Goal: Contribute content: Contribute content

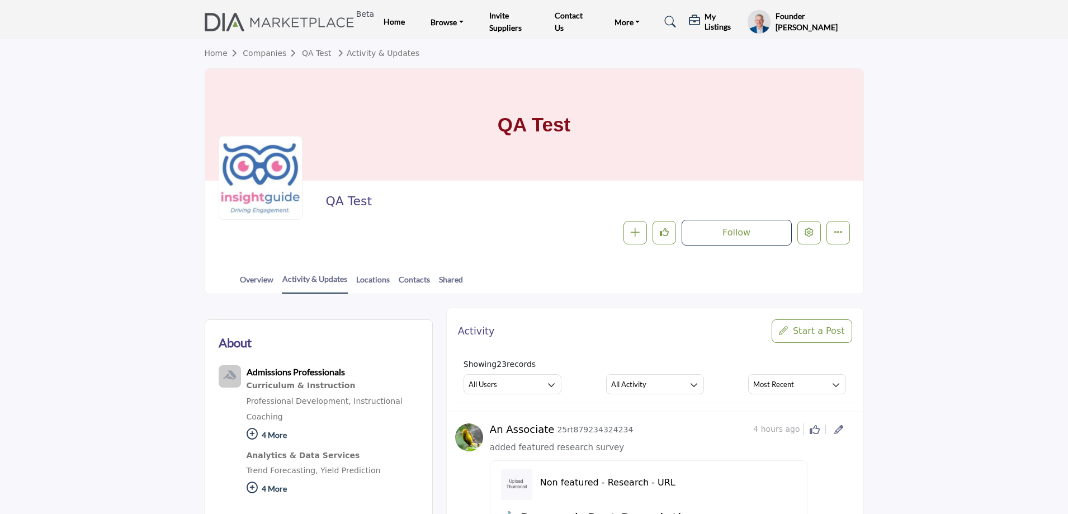
click at [672, 21] on icon at bounding box center [670, 21] width 11 height 11
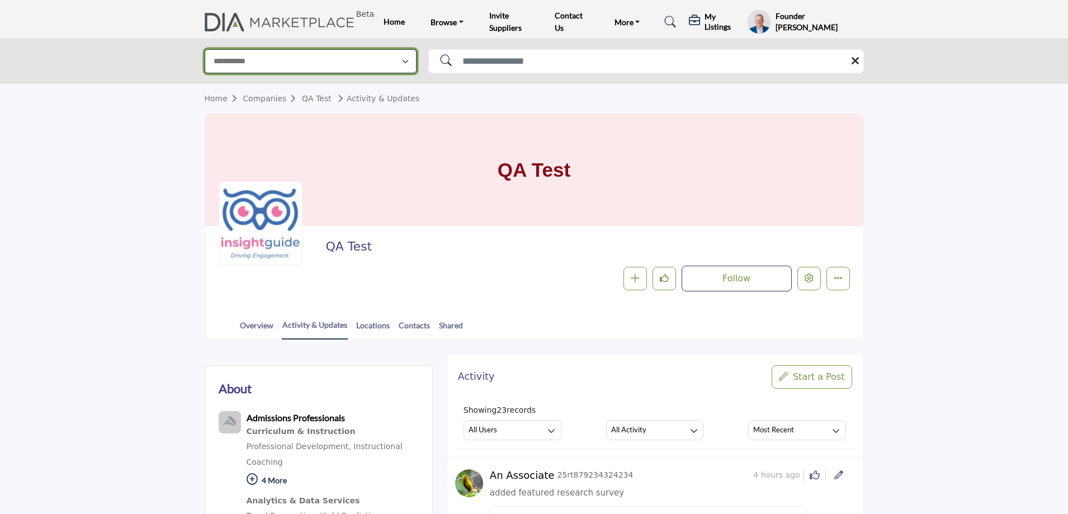
click at [355, 65] on select "**********" at bounding box center [311, 61] width 212 height 24
select select "**********"
click at [205, 49] on select "**********" at bounding box center [311, 61] width 212 height 24
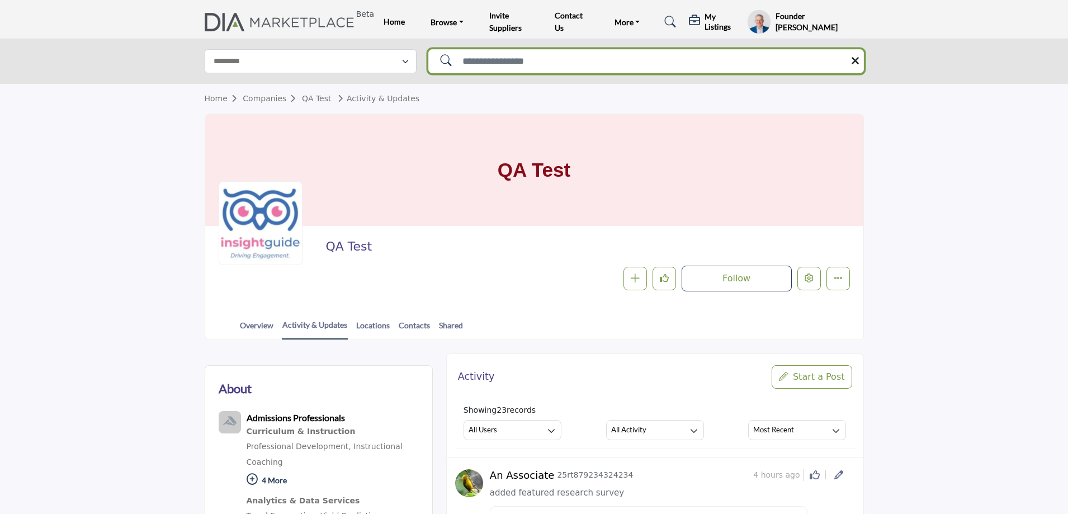
click at [557, 64] on input "Search Solutions" at bounding box center [646, 61] width 436 height 24
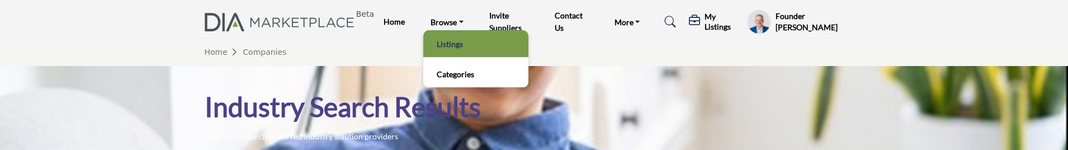
click at [454, 47] on link "Listings" at bounding box center [476, 44] width 94 height 16
click at [453, 42] on link "Listings" at bounding box center [476, 44] width 94 height 16
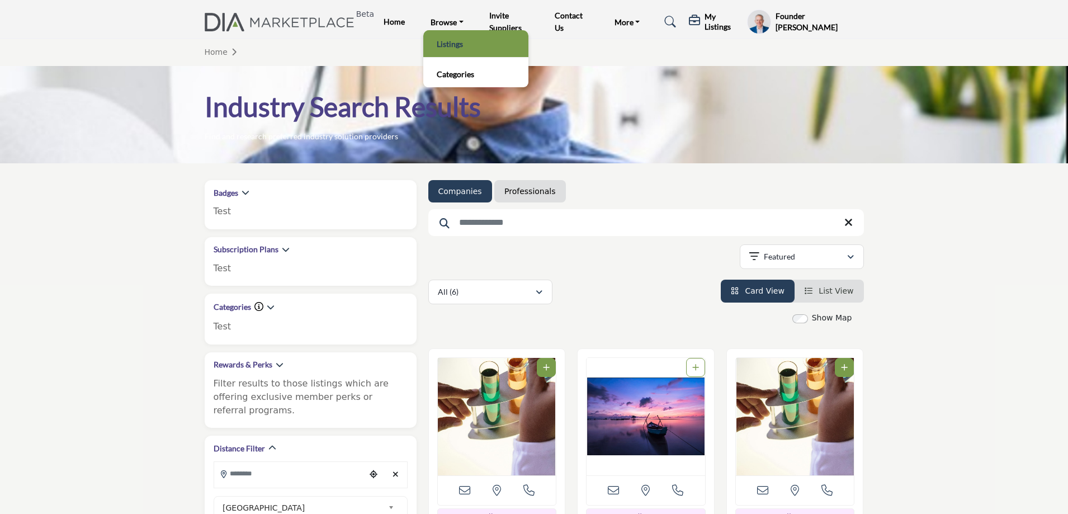
click at [459, 51] on link "Listings" at bounding box center [476, 44] width 94 height 16
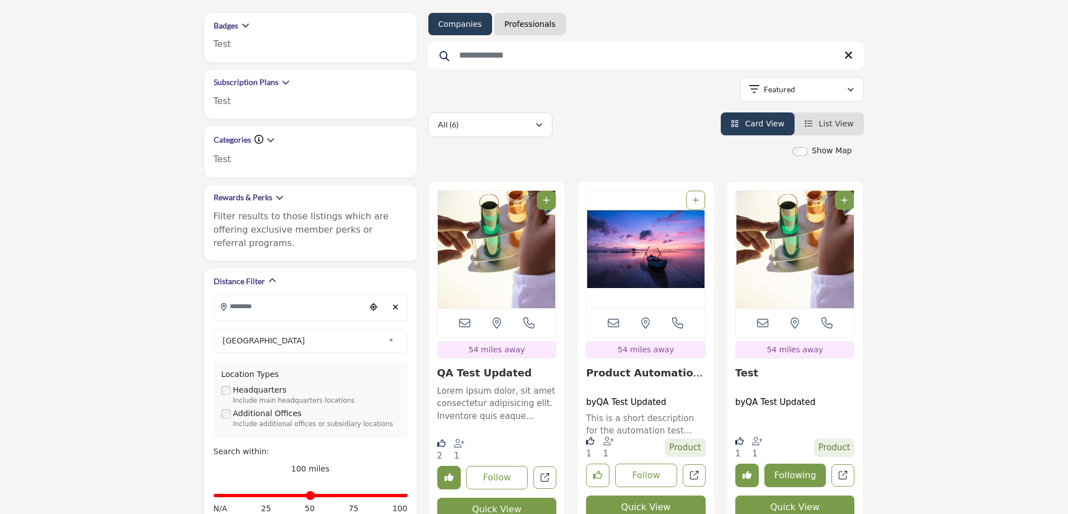
scroll to position [224, 0]
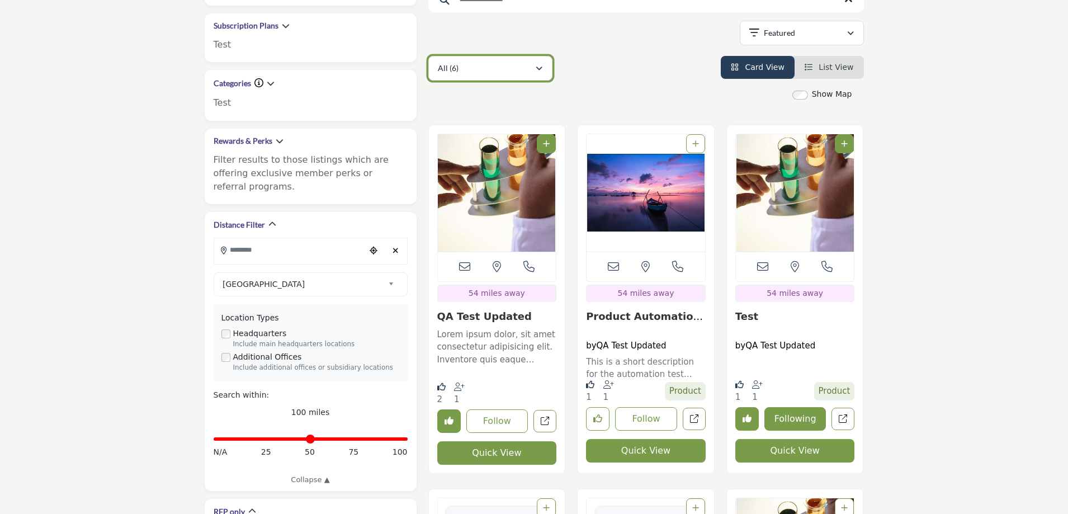
click at [464, 67] on div "All (6)" at bounding box center [486, 68] width 97 height 13
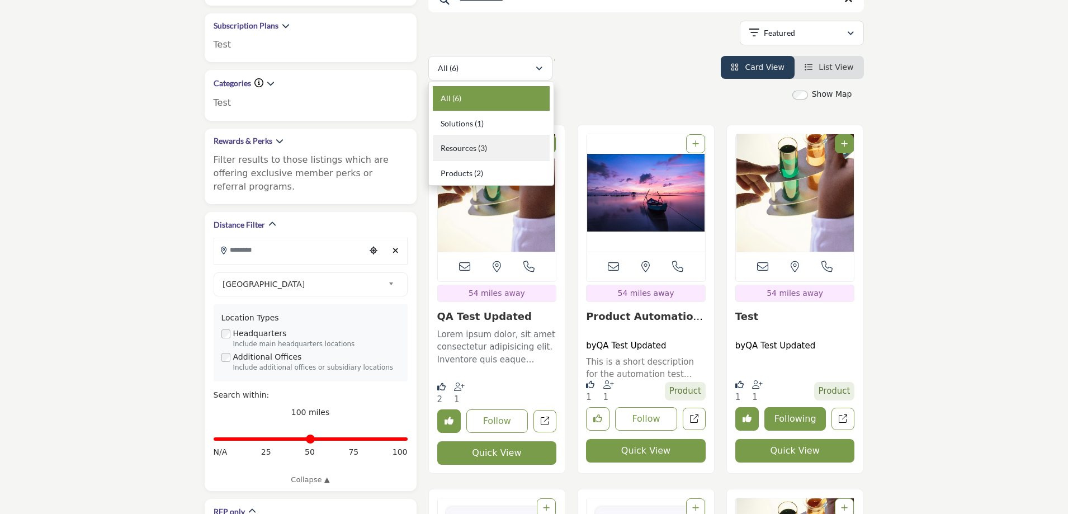
click at [478, 151] on b "(3)" at bounding box center [482, 148] width 9 height 10
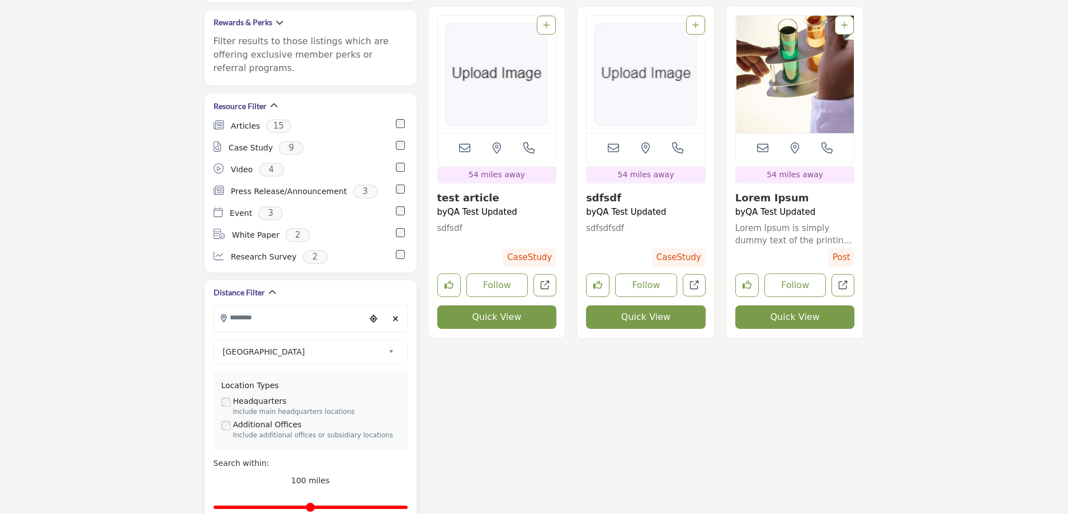
scroll to position [447, 0]
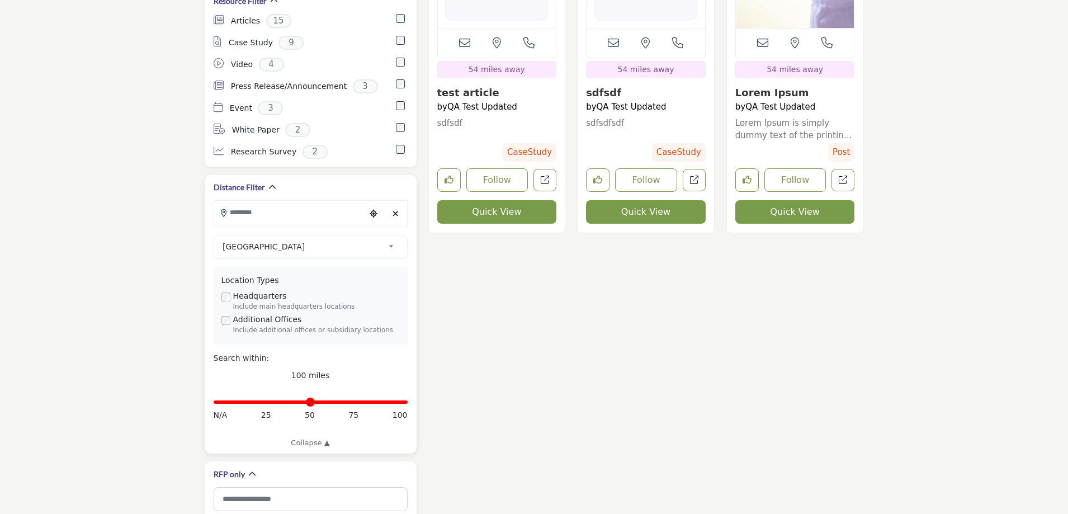
click at [397, 210] on icon "Clear search location" at bounding box center [396, 214] width 6 height 8
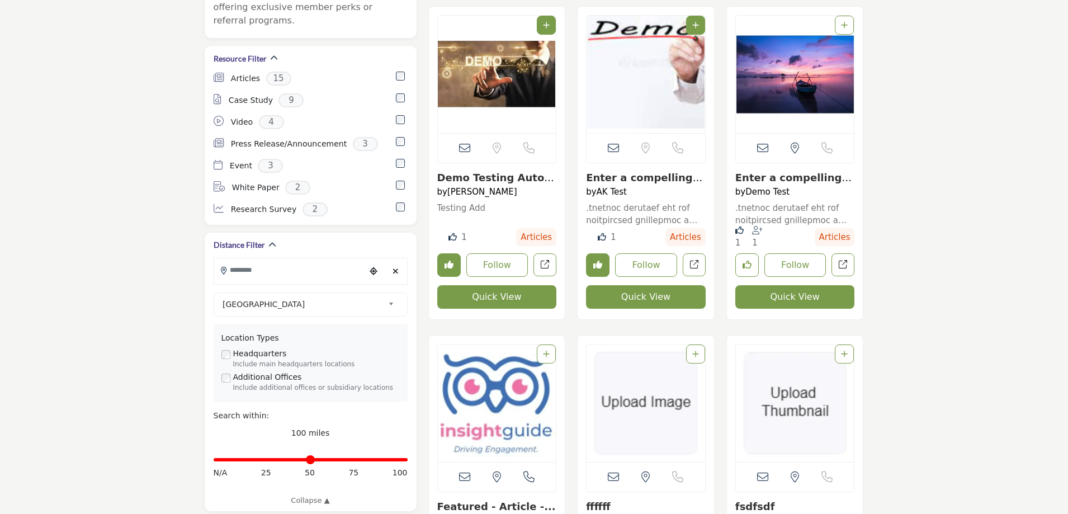
scroll to position [391, 0]
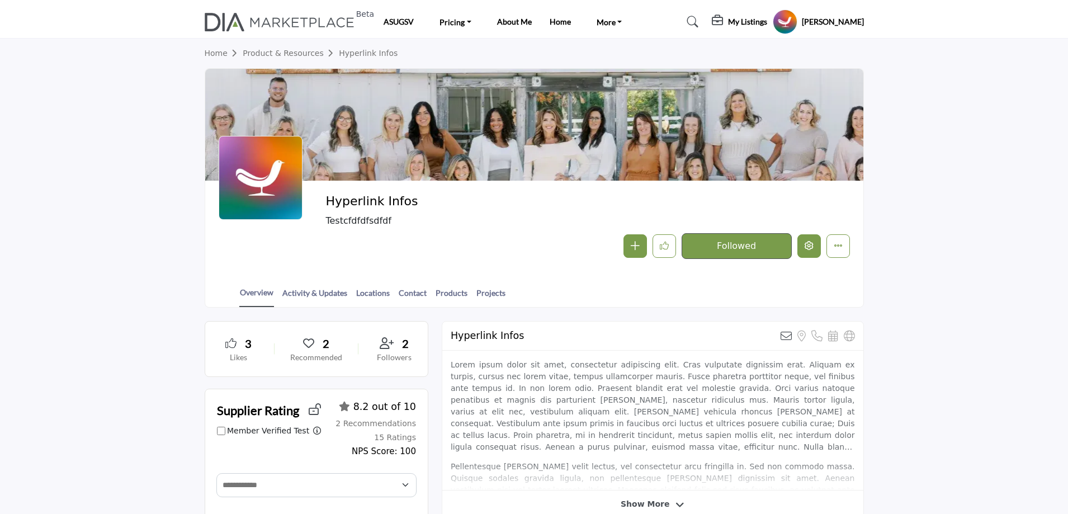
click at [807, 247] on icon "Edit company" at bounding box center [809, 245] width 9 height 9
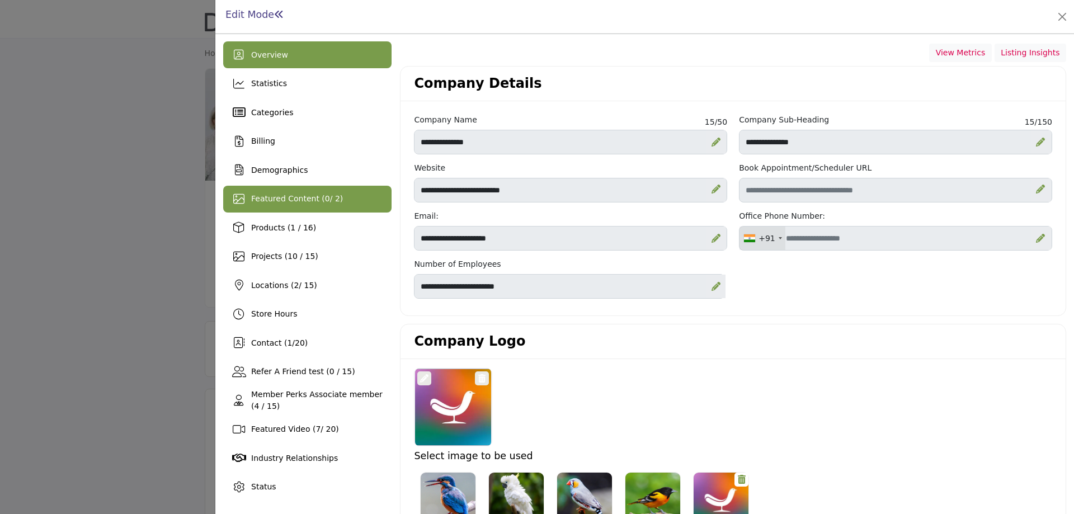
click at [297, 201] on span "Featured Content ( 0 / 2)" at bounding box center [297, 198] width 92 height 9
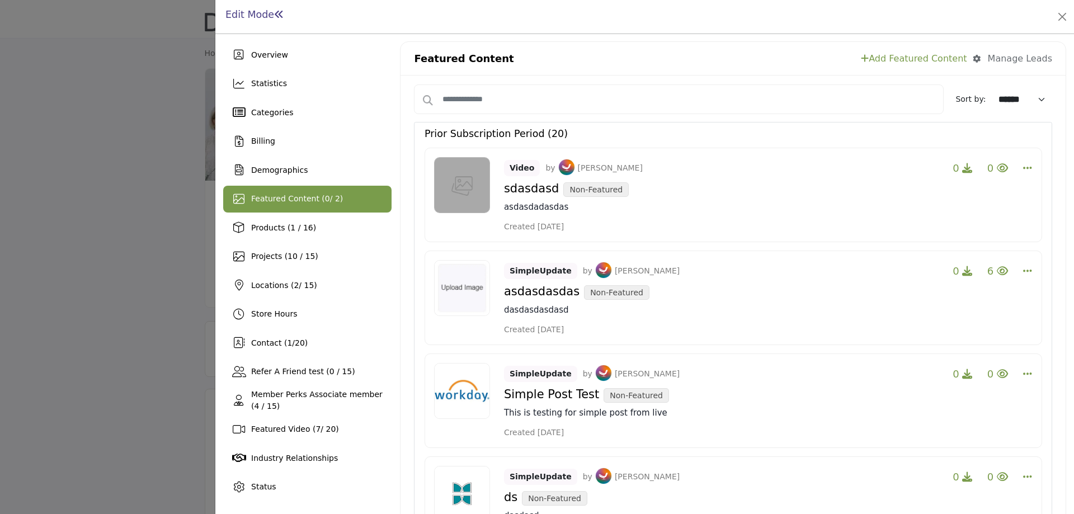
click at [925, 56] on link "Add Featured Content" at bounding box center [914, 58] width 106 height 13
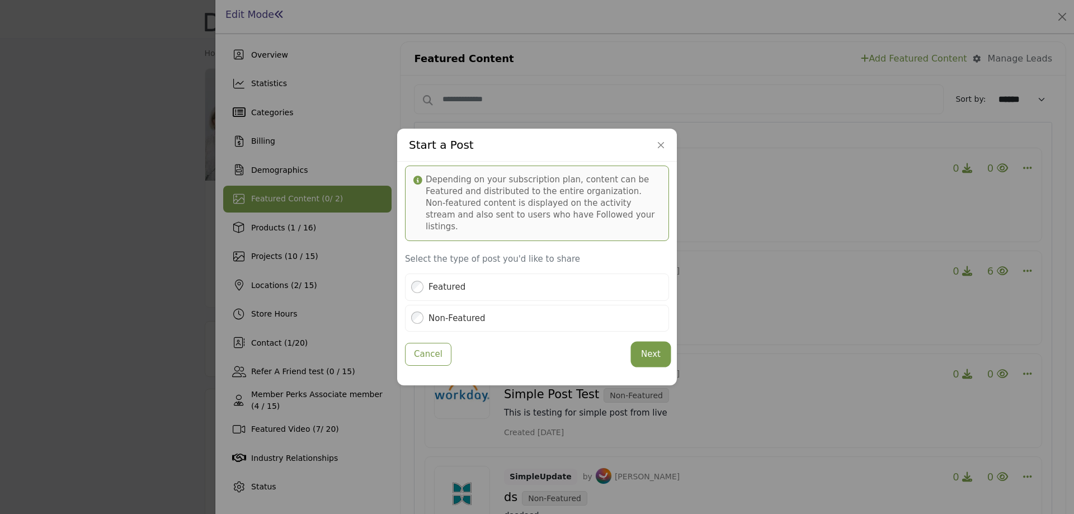
click at [650, 350] on button "Next" at bounding box center [650, 354] width 36 height 22
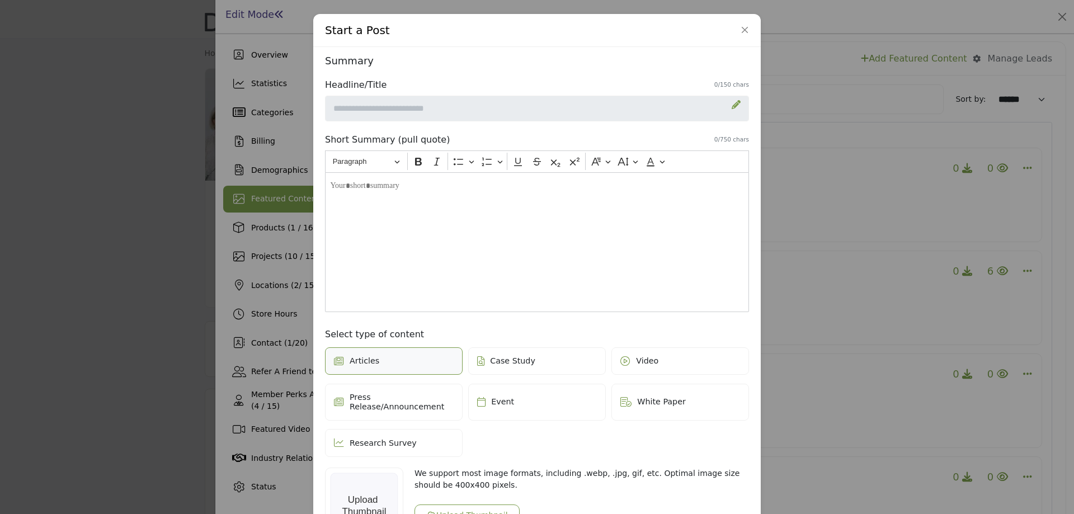
click at [731, 106] on icon at bounding box center [735, 104] width 9 height 9
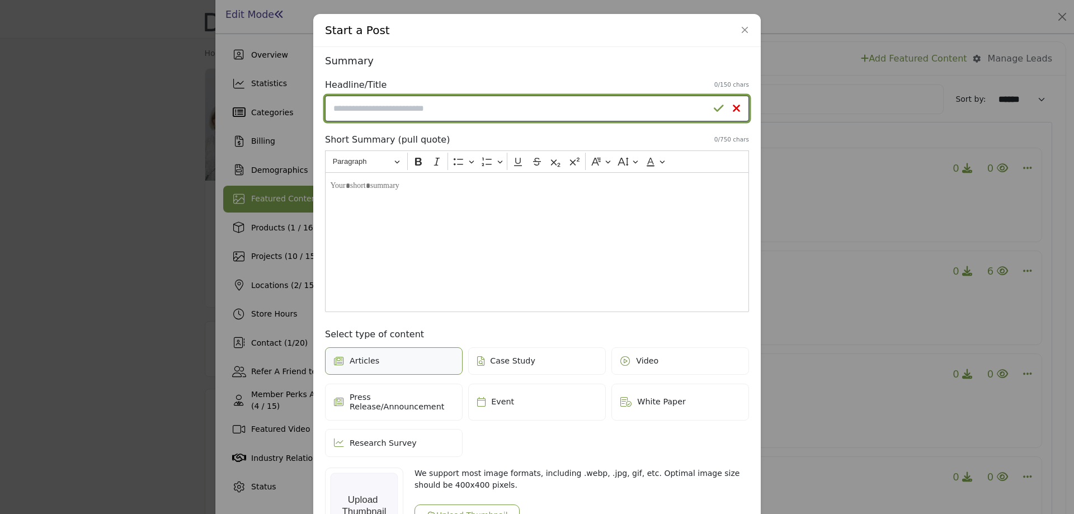
click at [559, 106] on input "Enter a compelling headline" at bounding box center [537, 109] width 424 height 26
type input "*********"
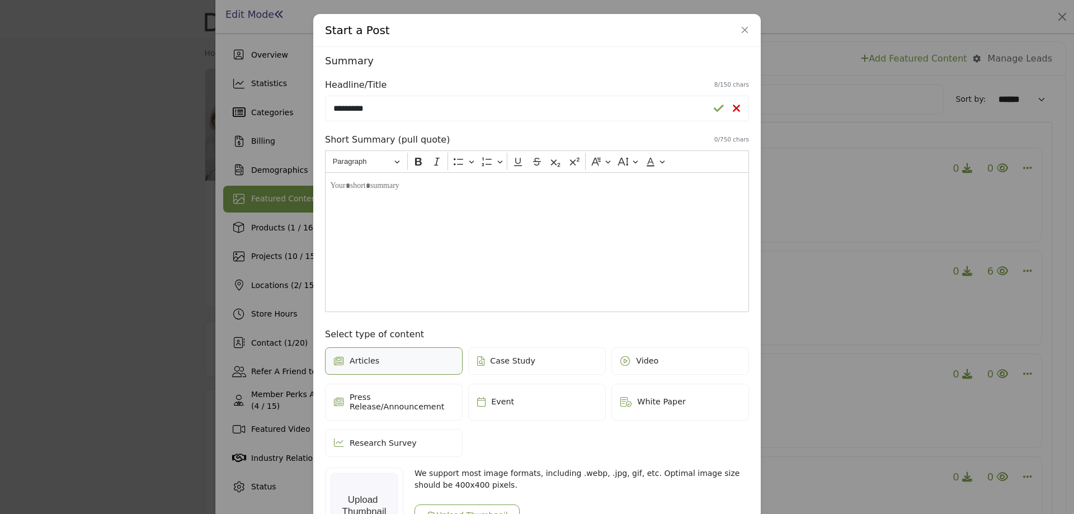
click at [469, 233] on div "Editor editing area: main" at bounding box center [537, 242] width 424 height 140
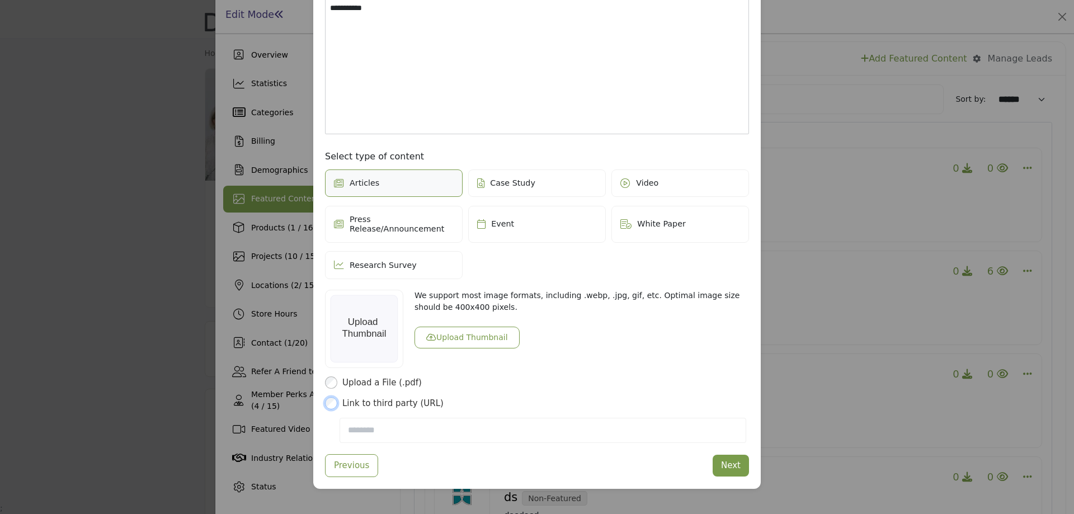
scroll to position [169, 0]
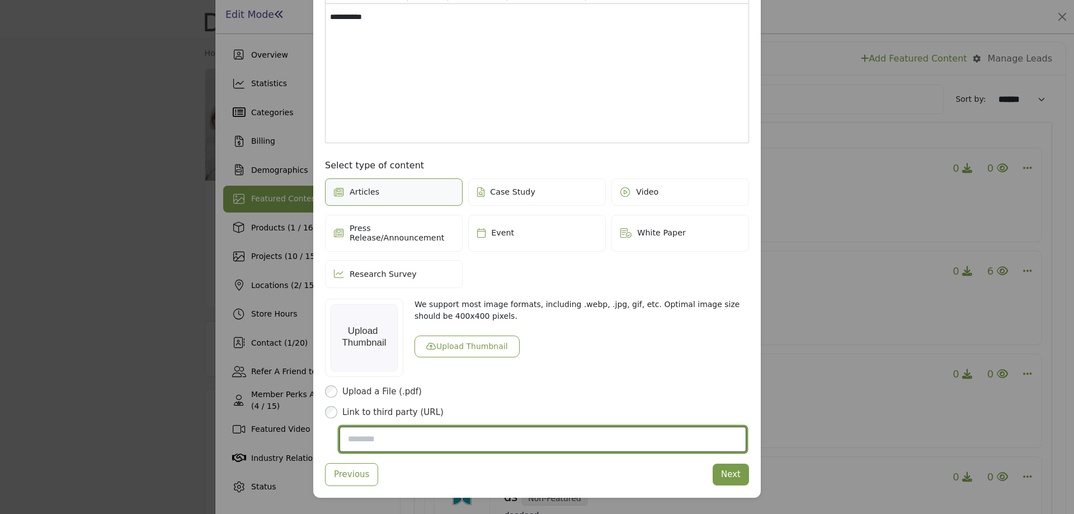
click at [366, 436] on input "Post Website URL" at bounding box center [542, 440] width 407 height 26
type input "**********"
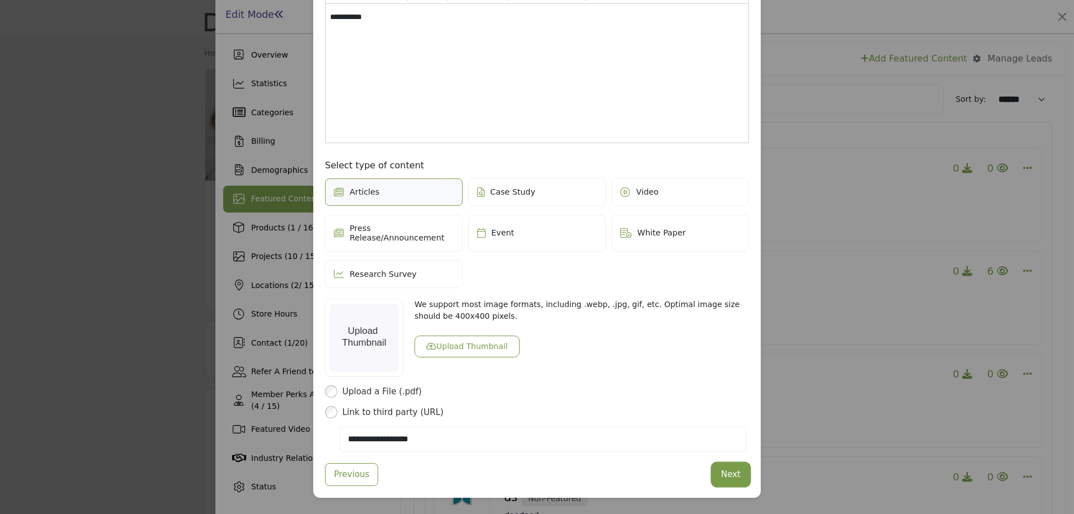
click at [725, 469] on button "Next" at bounding box center [730, 475] width 36 height 22
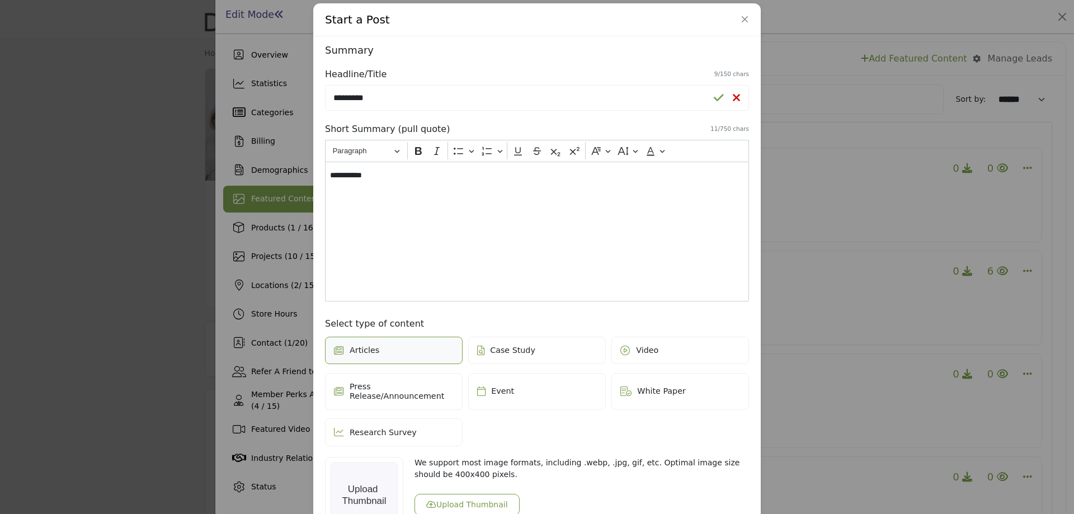
scroll to position [0, 0]
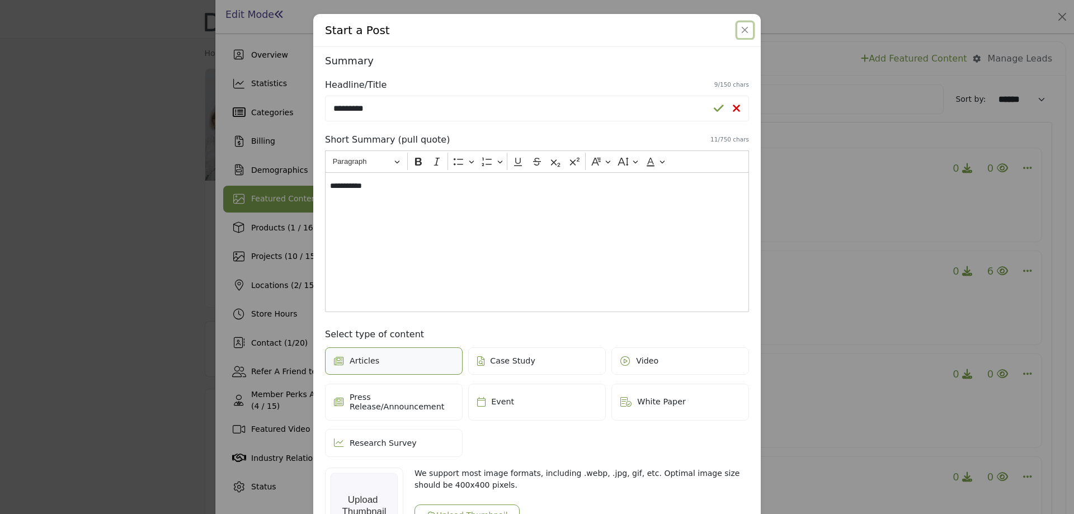
click at [742, 34] on button "Close" at bounding box center [745, 30] width 16 height 16
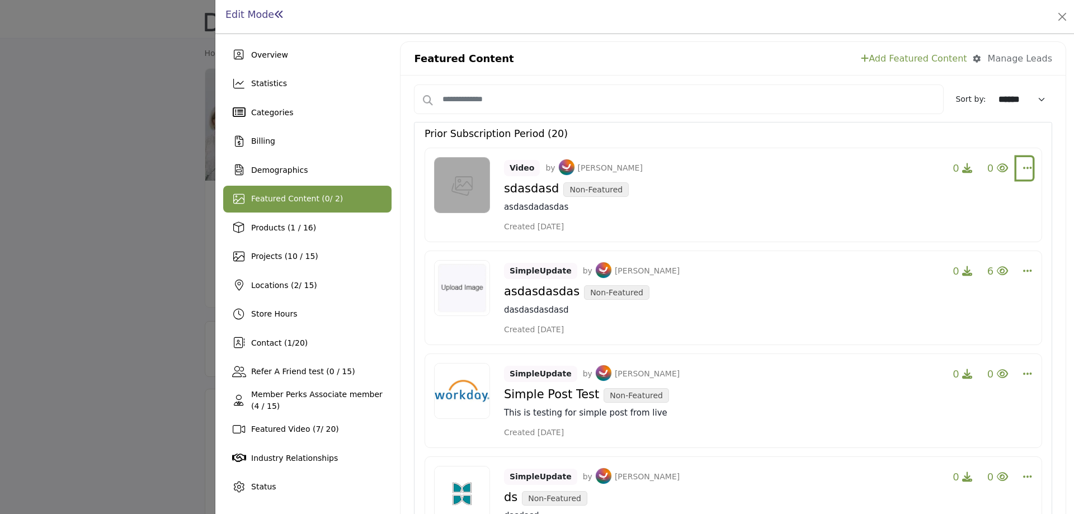
click at [1023, 163] on icon "Select Dropdown Options" at bounding box center [1027, 168] width 9 height 10
click at [948, 248] on link "Edit" at bounding box center [960, 248] width 108 height 20
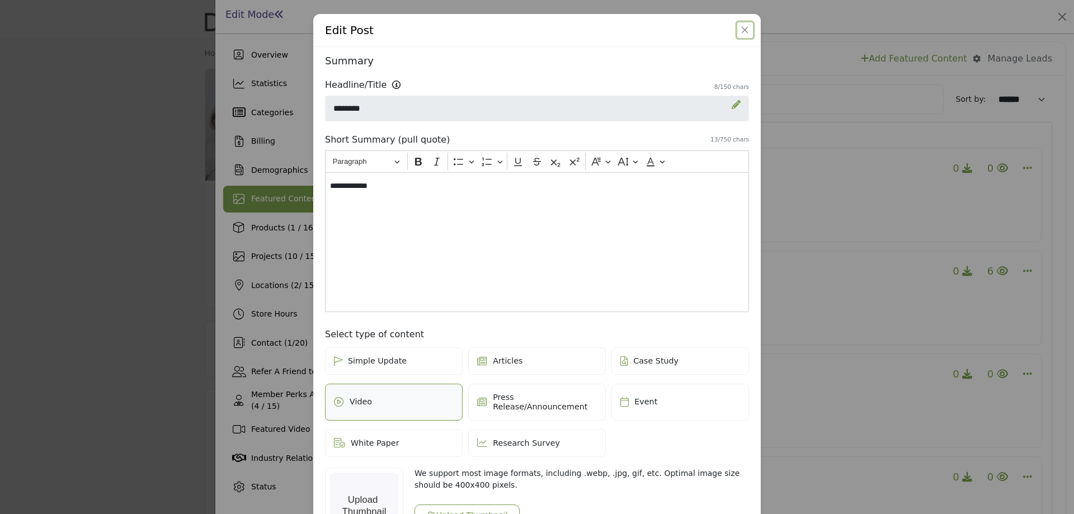
click at [743, 25] on button "Close" at bounding box center [745, 30] width 16 height 16
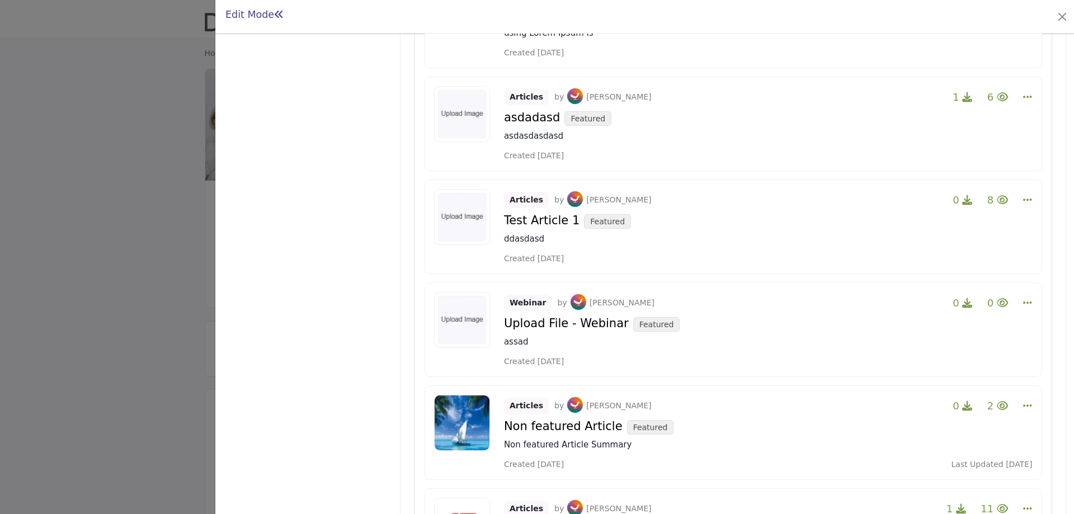
scroll to position [839, 0]
click at [1023, 195] on icon "Select Dropdown Options" at bounding box center [1027, 200] width 9 height 10
click at [943, 244] on link "Edit" at bounding box center [960, 254] width 108 height 20
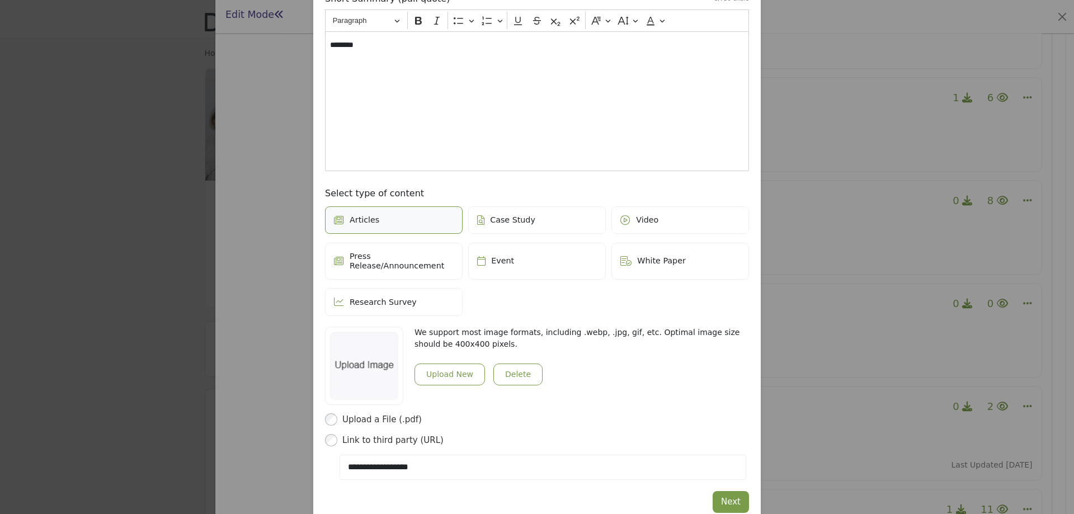
scroll to position [156, 0]
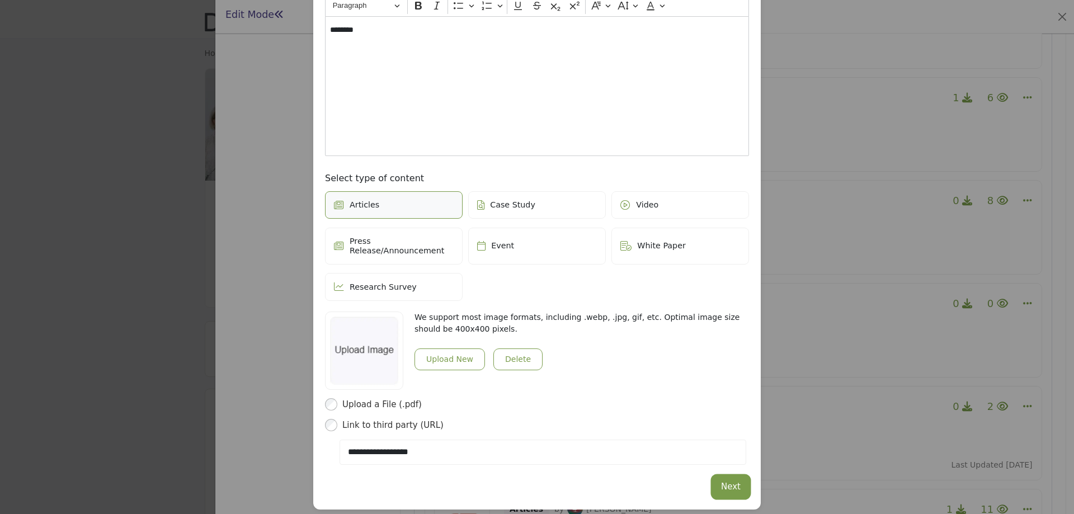
click at [728, 479] on button "Next" at bounding box center [730, 487] width 36 height 22
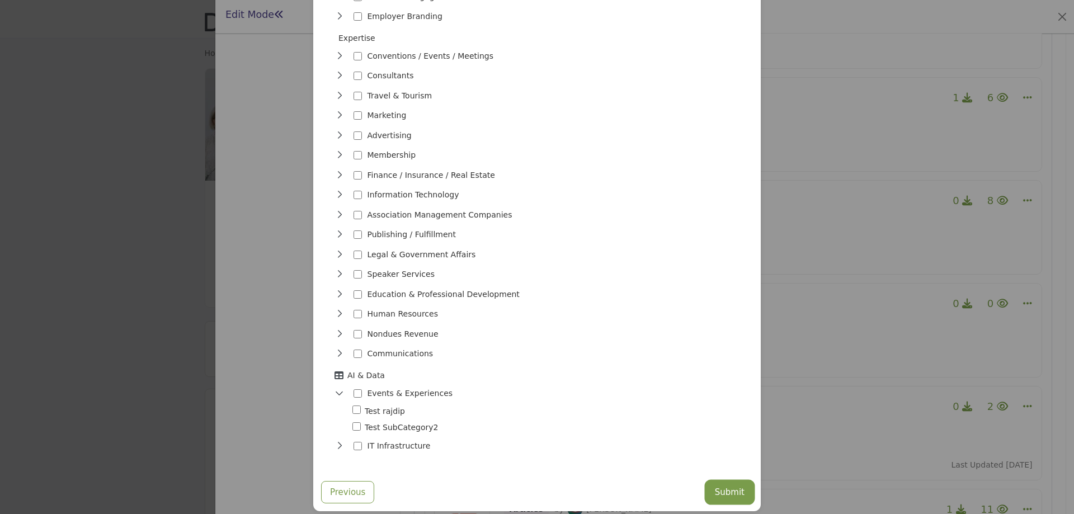
click at [737, 481] on button "Submit" at bounding box center [729, 492] width 46 height 22
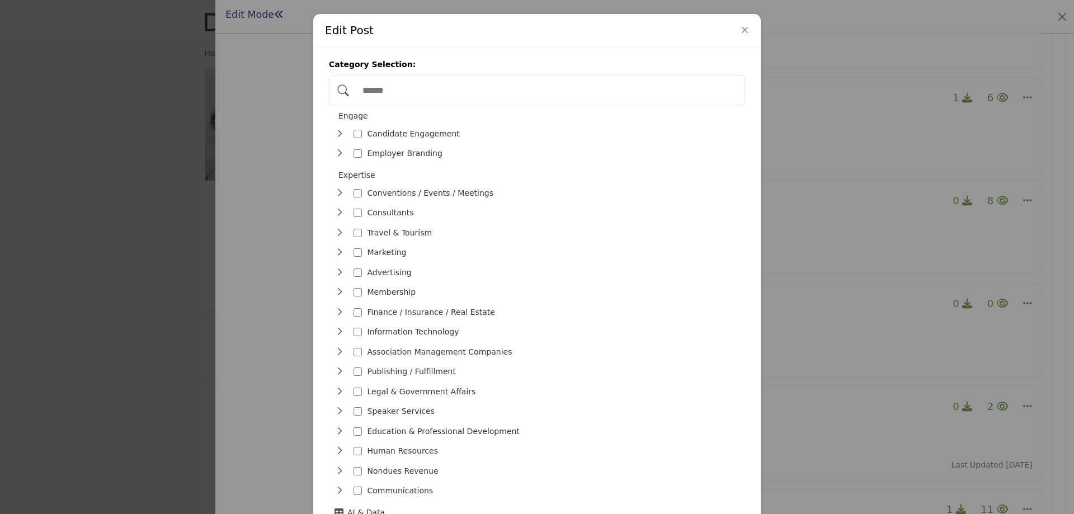
scroll to position [149, 0]
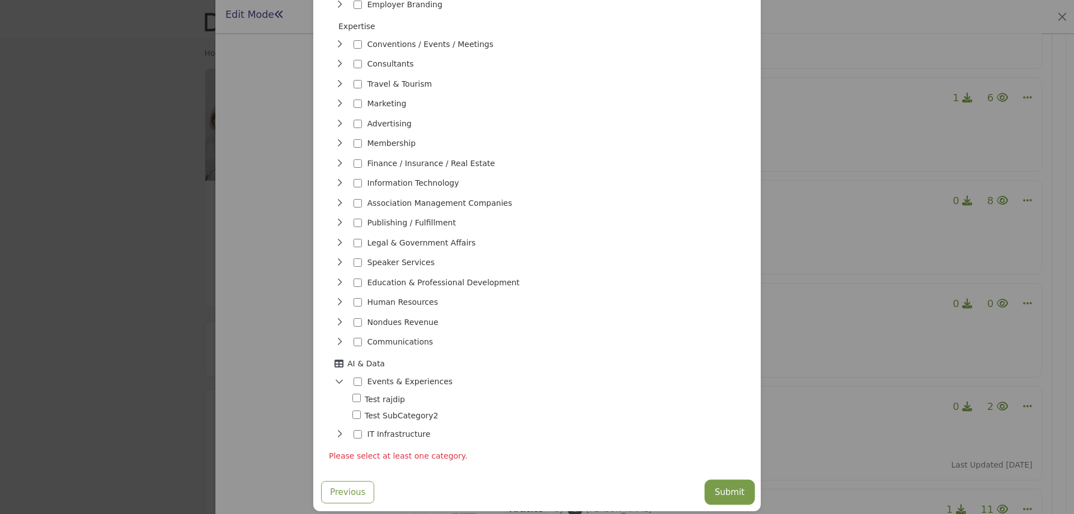
click at [725, 484] on button "Submit" at bounding box center [729, 492] width 46 height 22
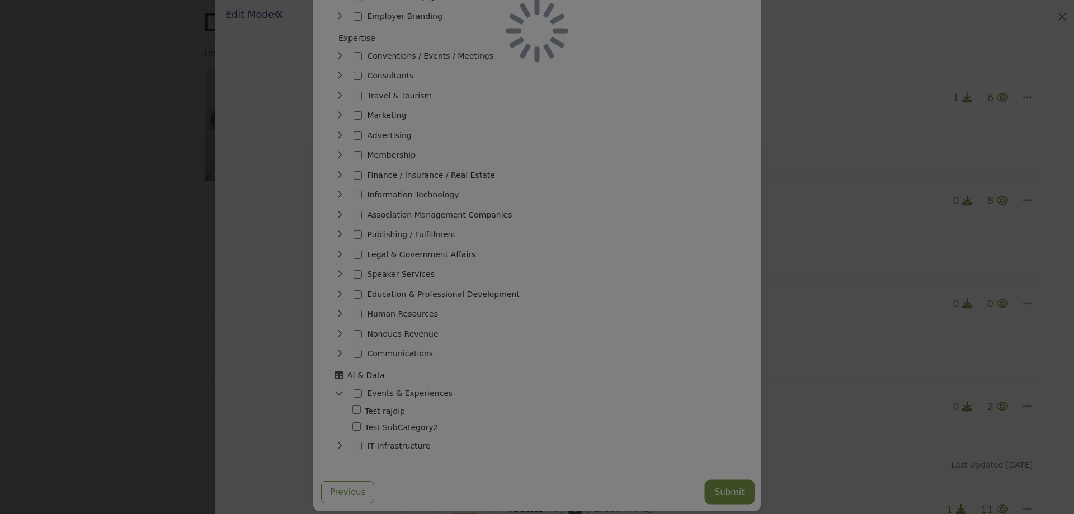
scroll to position [0, 0]
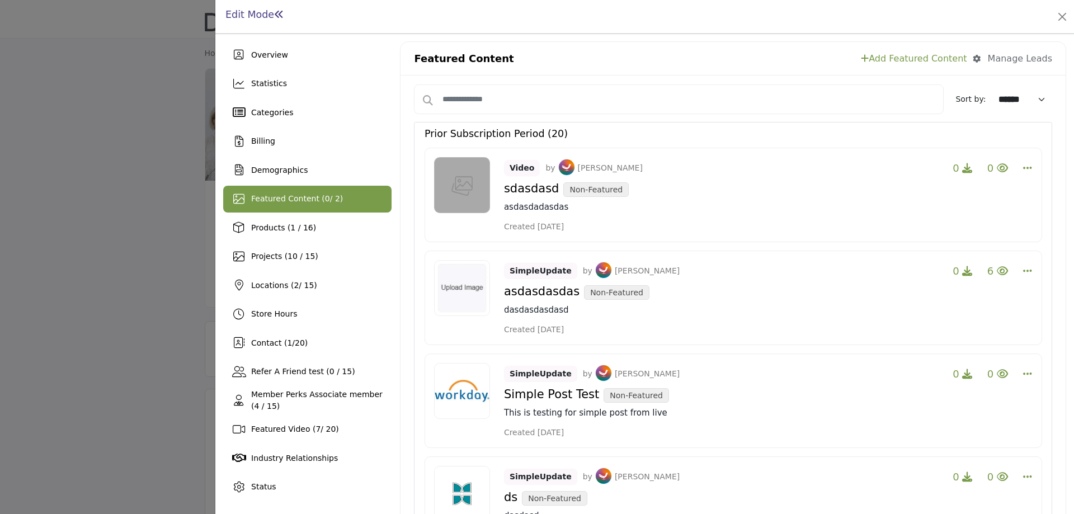
click at [909, 58] on link "Add Featured Content" at bounding box center [914, 58] width 106 height 13
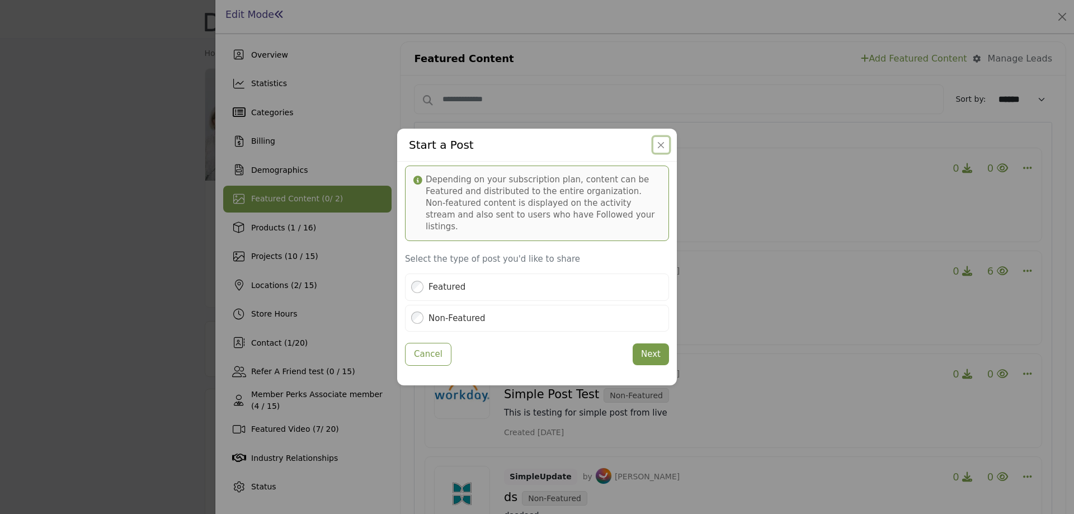
click at [656, 153] on button "Close" at bounding box center [661, 145] width 16 height 16
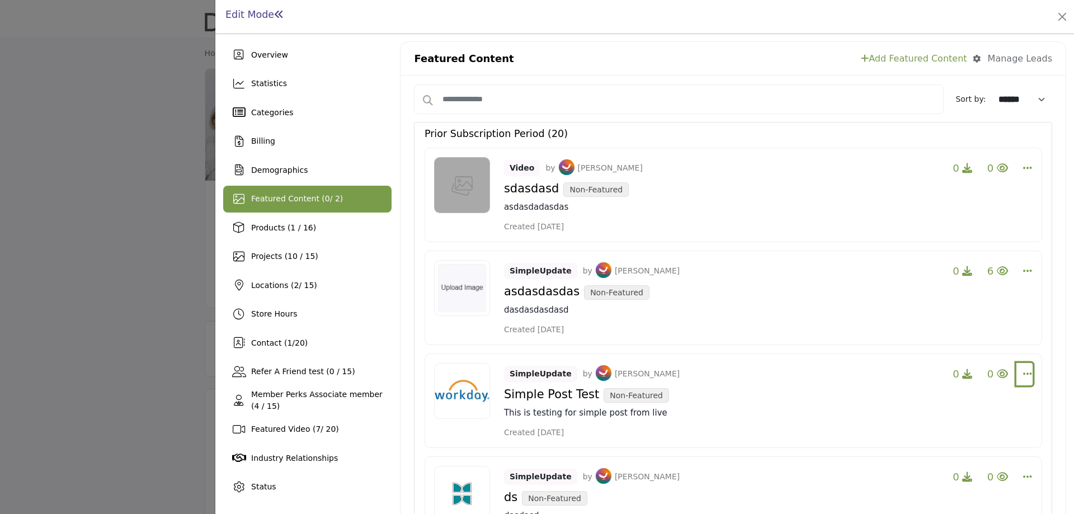
click at [1023, 373] on icon "Select Dropdown Options" at bounding box center [1027, 373] width 9 height 10
click at [908, 59] on link "Add Featured Content" at bounding box center [914, 58] width 106 height 13
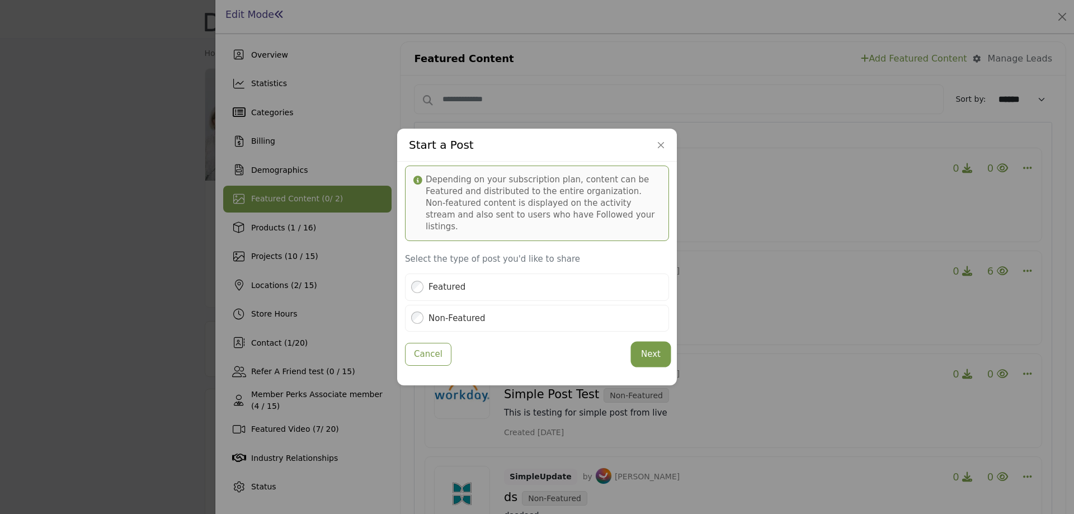
click at [645, 348] on button "Next" at bounding box center [650, 354] width 36 height 22
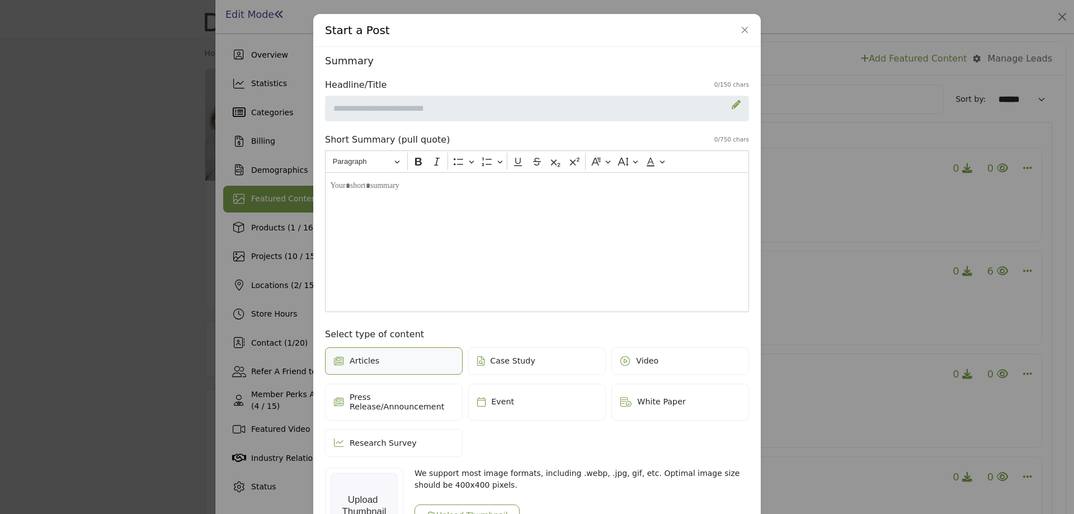
click at [733, 106] on icon at bounding box center [735, 104] width 9 height 9
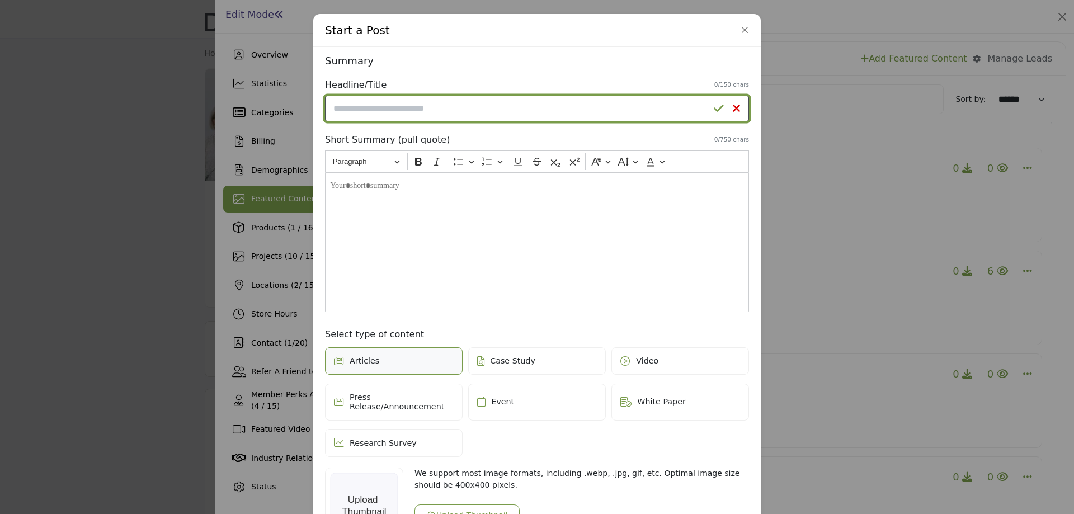
click at [467, 115] on input "Enter a compelling headline" at bounding box center [537, 109] width 424 height 26
type input "****"
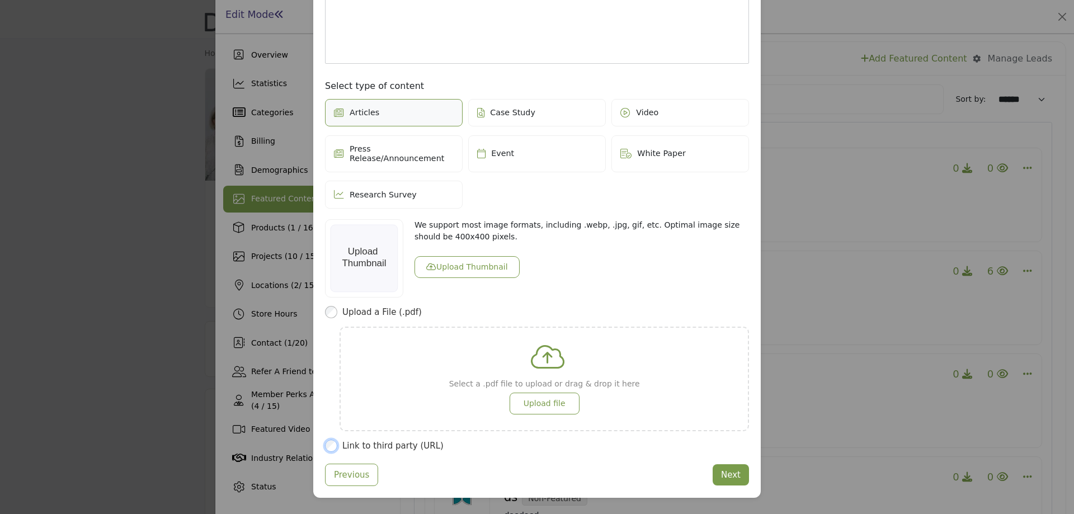
scroll to position [169, 0]
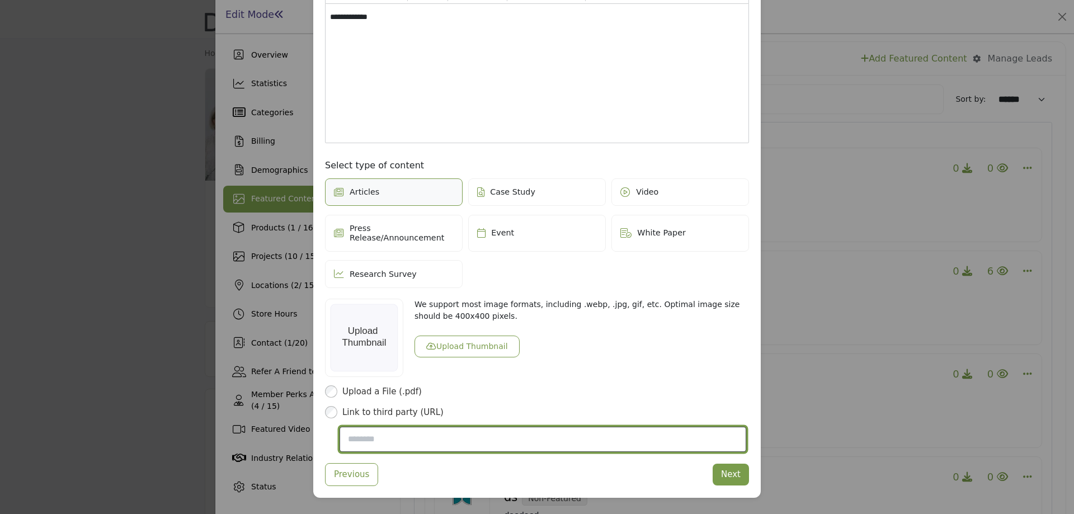
click at [368, 436] on input "Post Website URL" at bounding box center [542, 440] width 407 height 26
type input "**********"
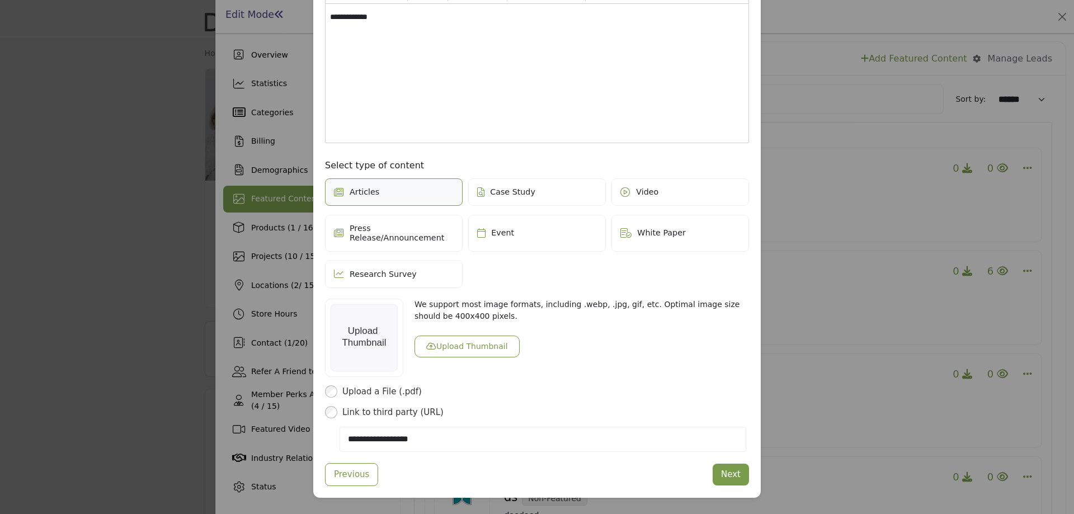
click at [475, 336] on button "Upload Thumbnail" at bounding box center [466, 346] width 105 height 22
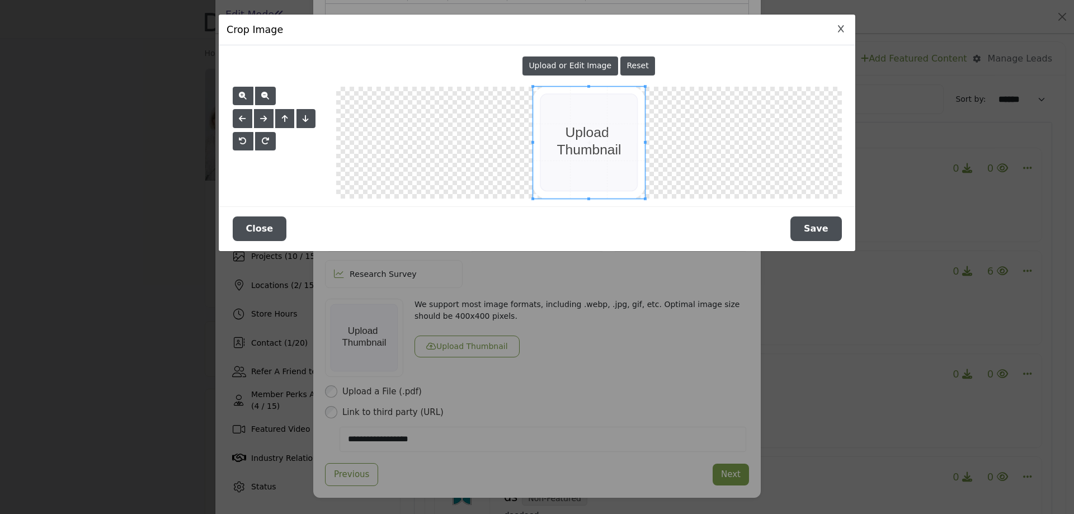
drag, startPoint x: 817, startPoint y: 227, endPoint x: 810, endPoint y: 237, distance: 12.1
click at [817, 227] on button "Save" at bounding box center [815, 228] width 51 height 25
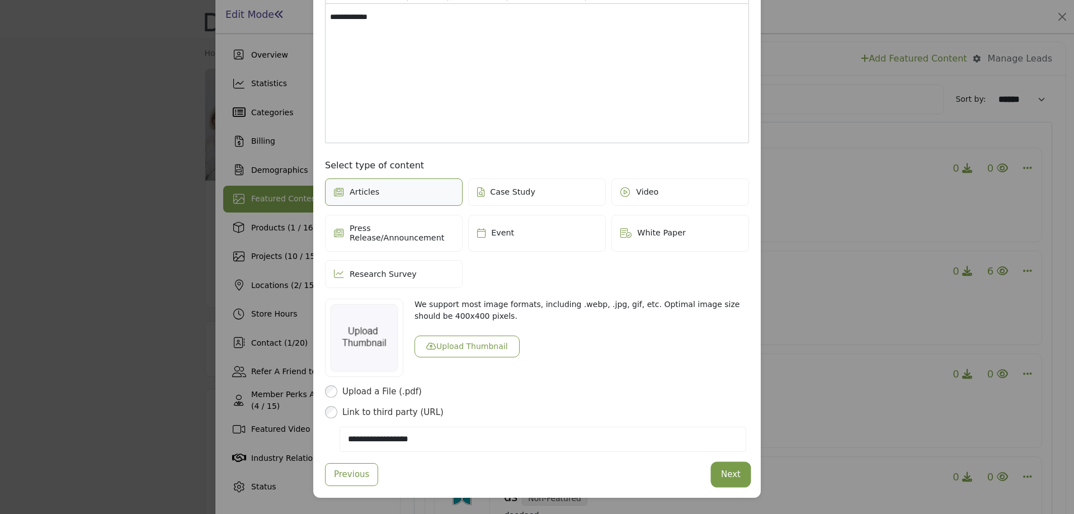
click at [725, 464] on button "Next" at bounding box center [730, 475] width 36 height 22
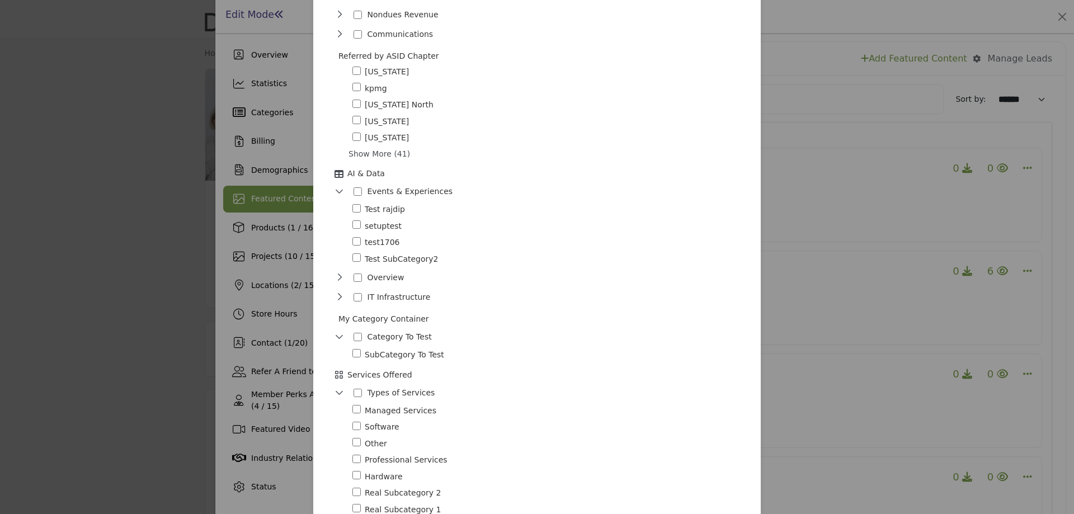
scroll to position [1669, 0]
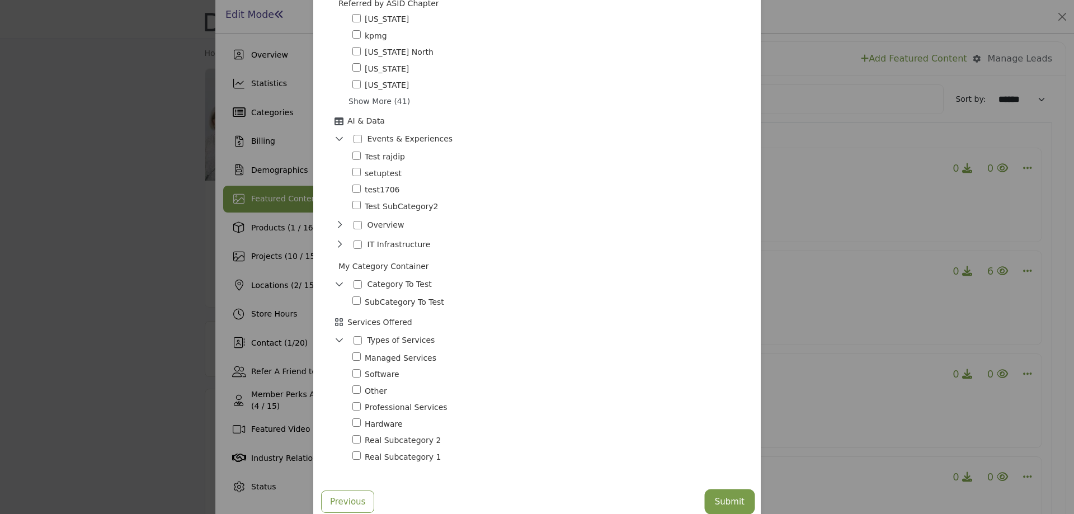
click at [712, 491] on button "Submit" at bounding box center [729, 502] width 46 height 22
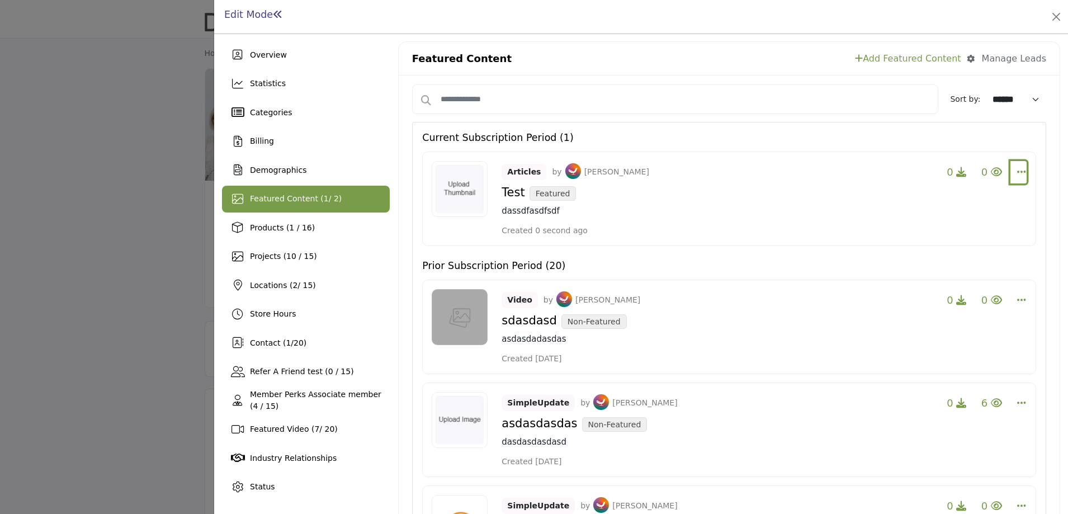
click at [1017, 169] on icon "Select Dropdown Options" at bounding box center [1021, 172] width 9 height 10
click at [929, 222] on link "Edit" at bounding box center [954, 226] width 108 height 20
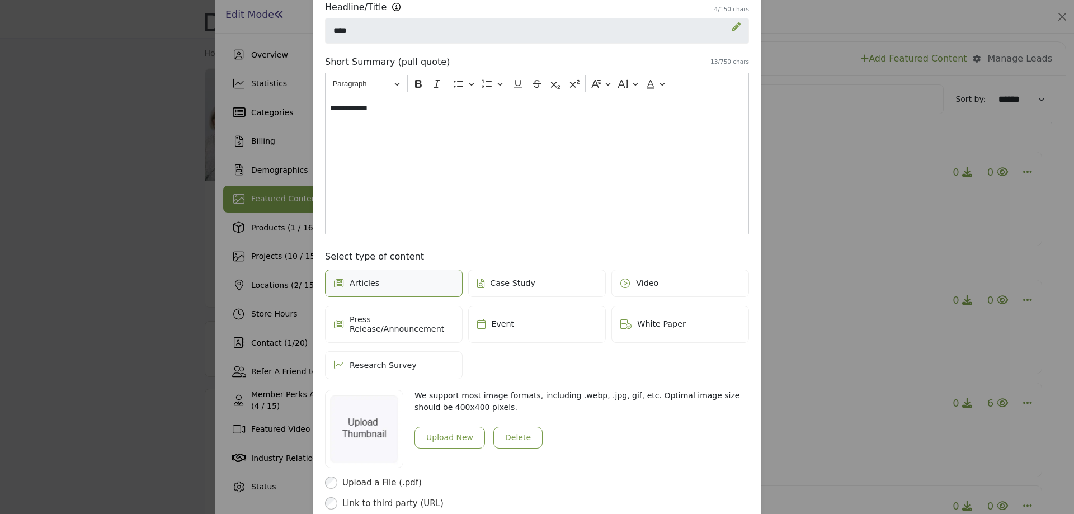
scroll to position [156, 0]
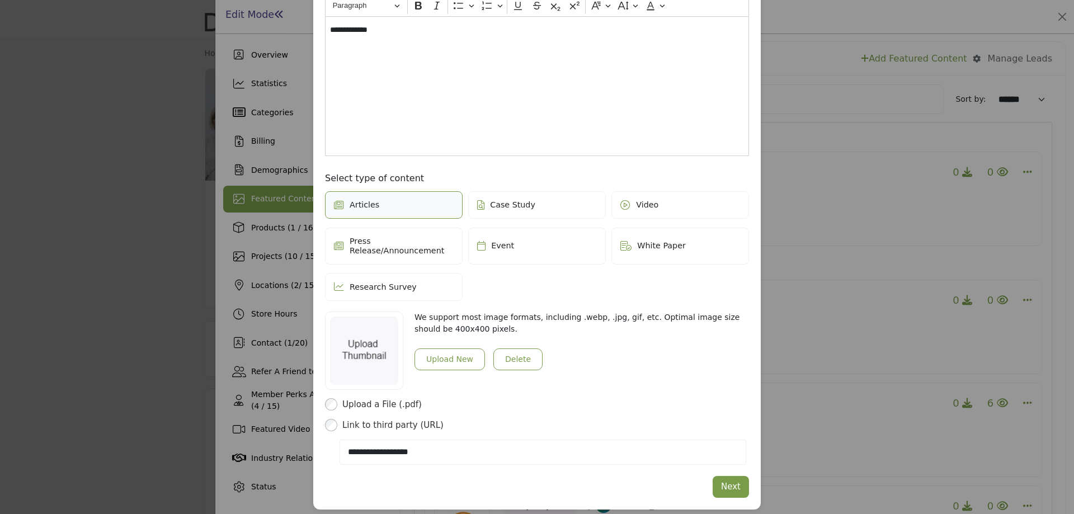
click at [730, 490] on div "Summary Headline/Title Admin Only: This edit icon is only visible to client adm…" at bounding box center [537, 198] width 432 height 607
click at [728, 476] on button "Next" at bounding box center [730, 487] width 36 height 22
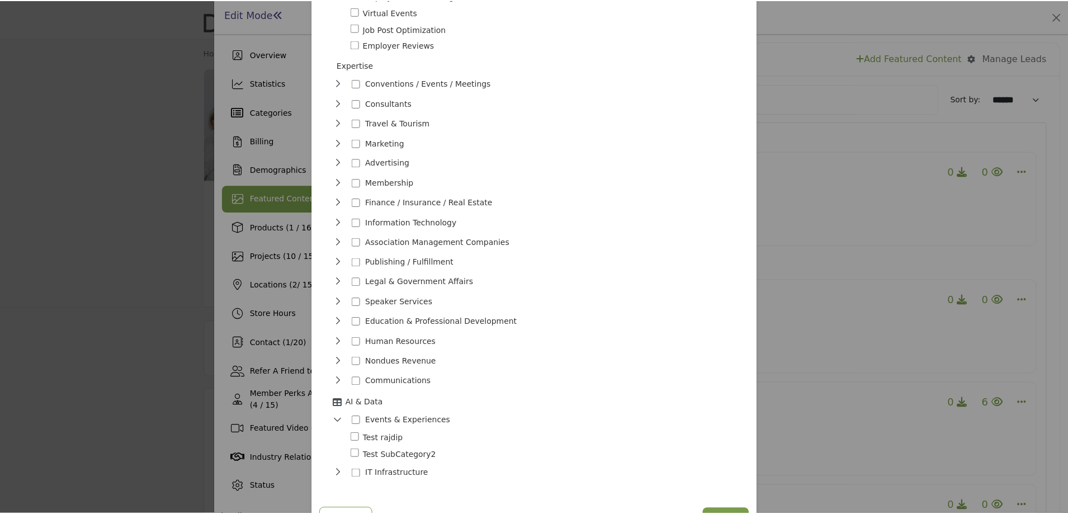
scroll to position [252, 0]
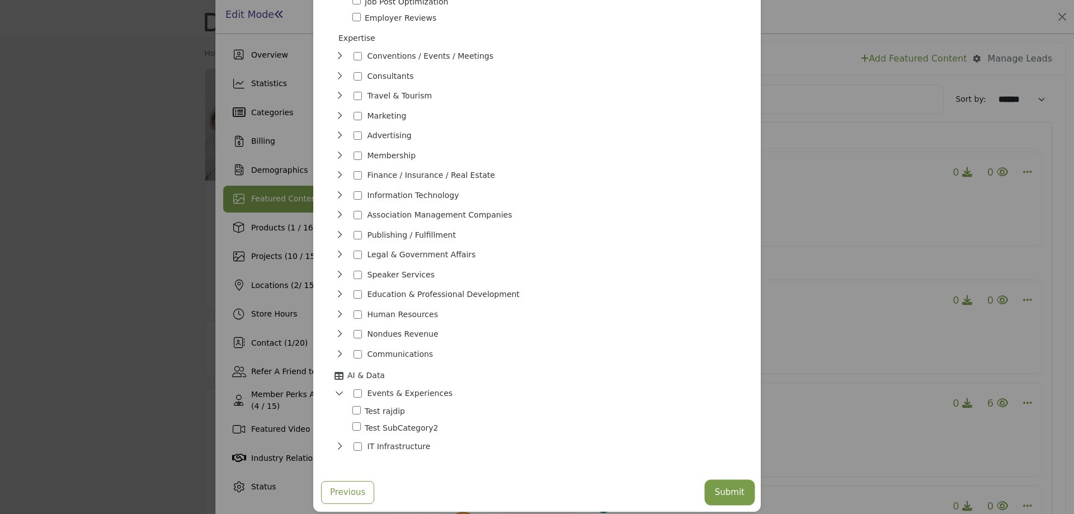
click at [724, 481] on button "Submit" at bounding box center [729, 492] width 46 height 22
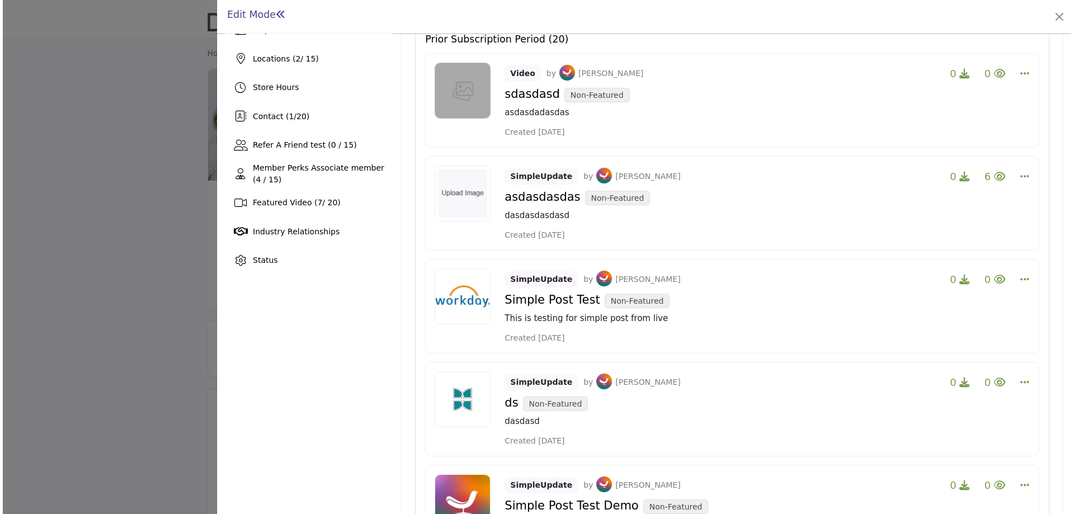
scroll to position [280, 0]
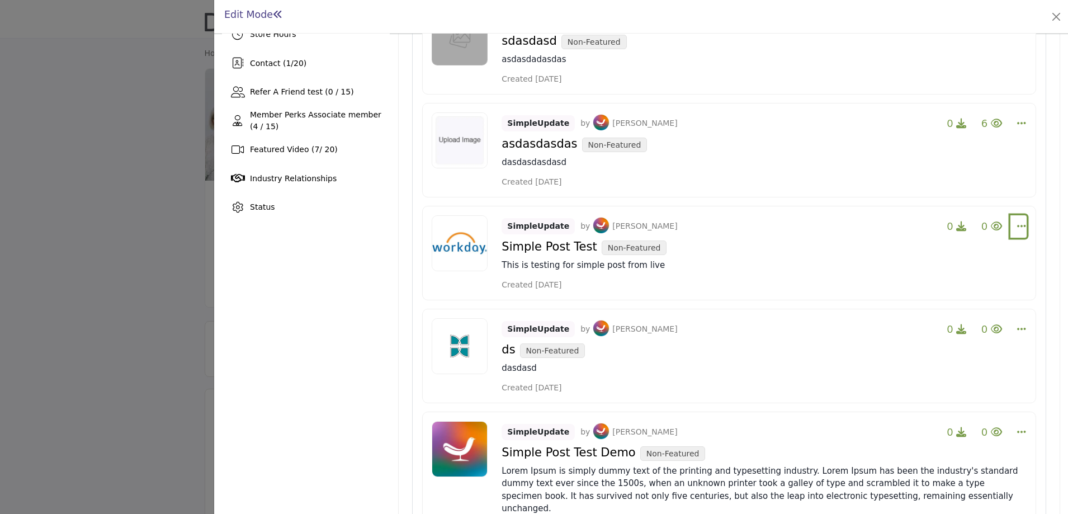
click at [1017, 226] on icon "Select Dropdown Options" at bounding box center [1021, 226] width 9 height 10
click at [935, 278] on link "Edit" at bounding box center [954, 280] width 108 height 20
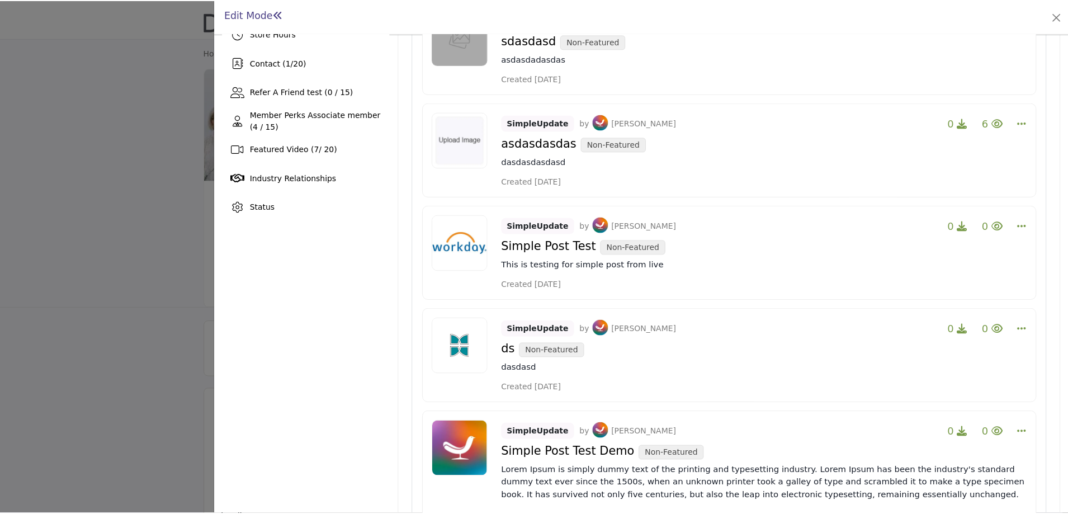
scroll to position [0, 0]
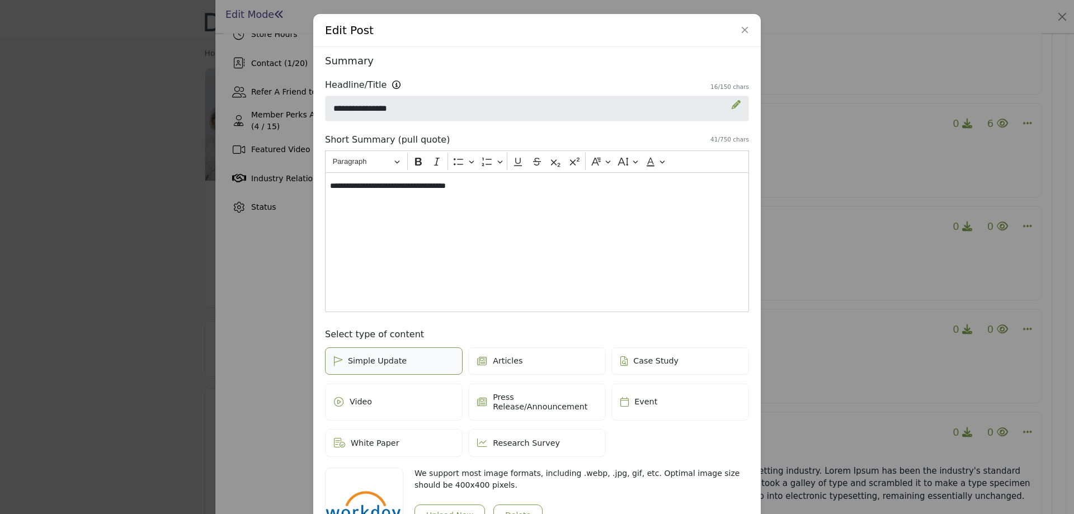
click at [837, 275] on div "Edit Post Depending on your subscription plan, content can be Featured and dist…" at bounding box center [537, 257] width 1074 height 514
click at [741, 26] on button "Close" at bounding box center [745, 30] width 16 height 16
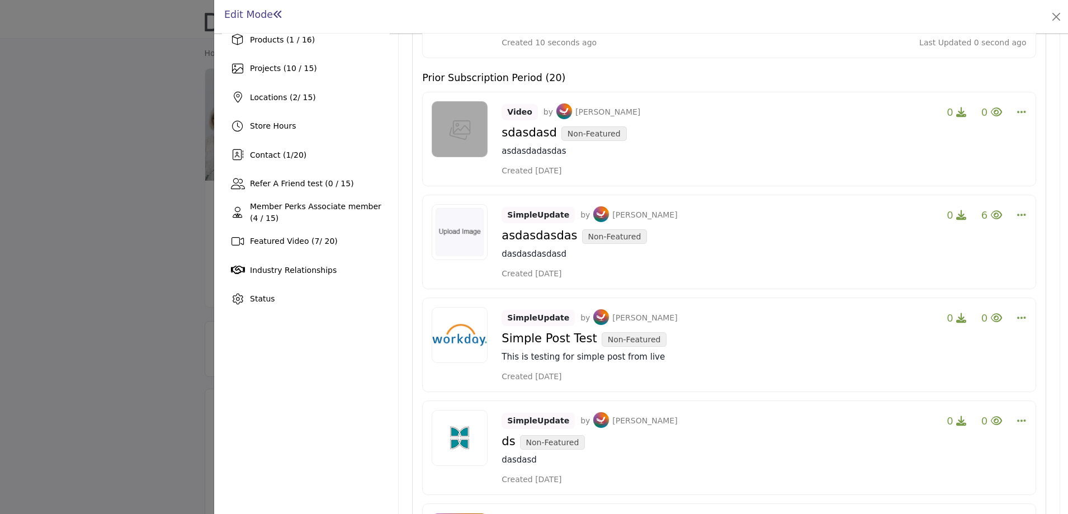
scroll to position [56, 0]
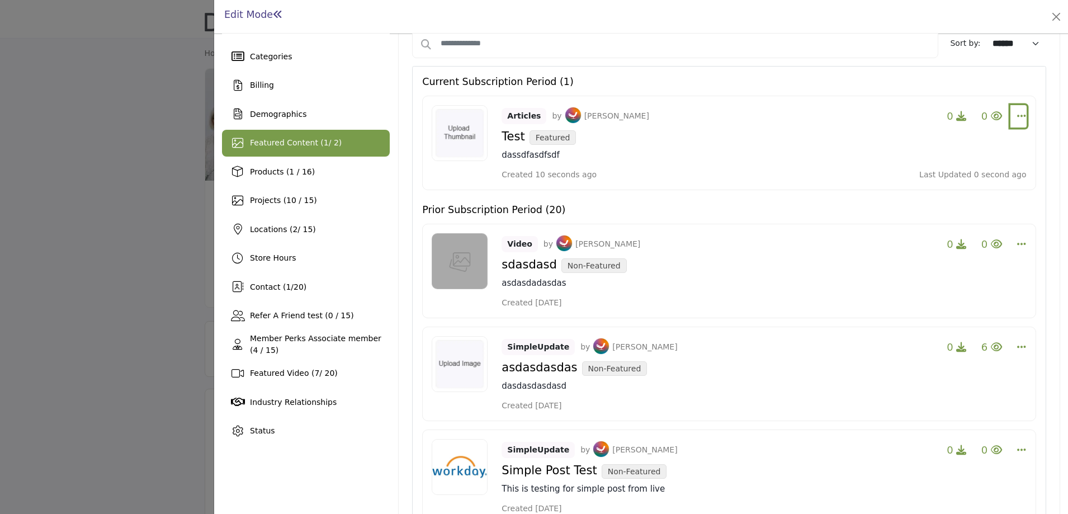
click at [1017, 114] on icon "Select Dropdown Options" at bounding box center [1021, 116] width 9 height 10
click at [939, 175] on link "Edit" at bounding box center [954, 170] width 108 height 20
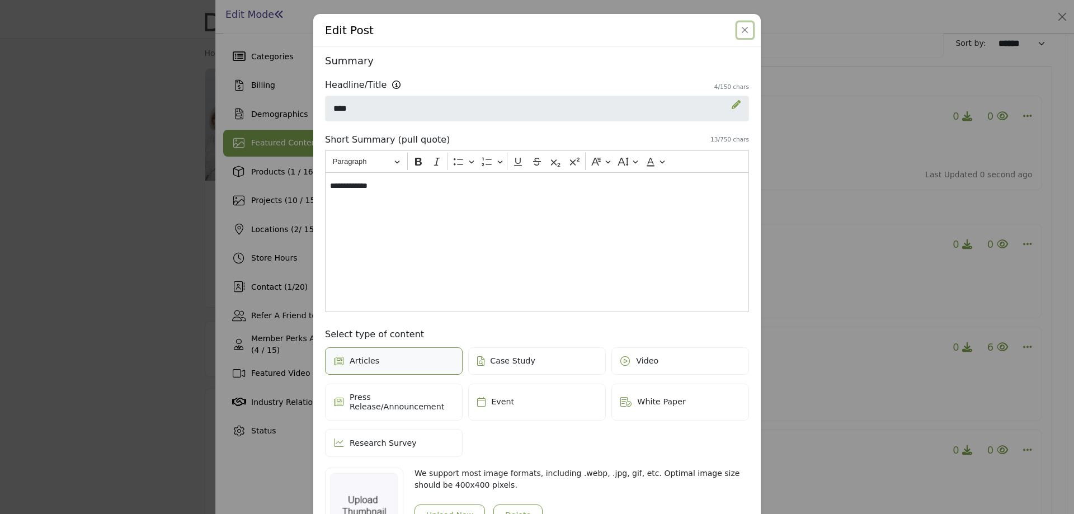
click at [744, 29] on button "Close" at bounding box center [745, 30] width 16 height 16
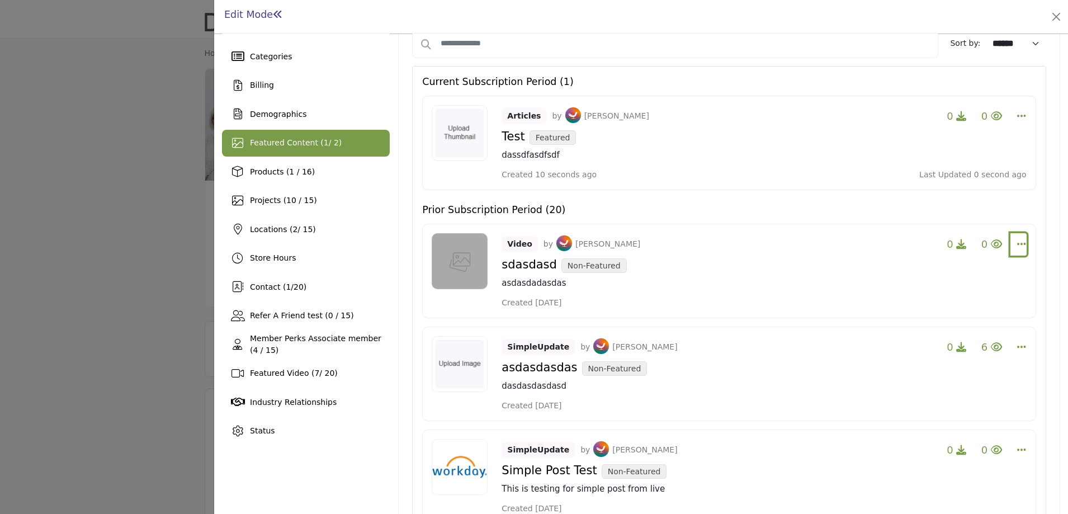
click at [1017, 243] on icon "Select Dropdown Options" at bounding box center [1021, 244] width 9 height 10
click at [937, 323] on link "Edit" at bounding box center [954, 324] width 108 height 20
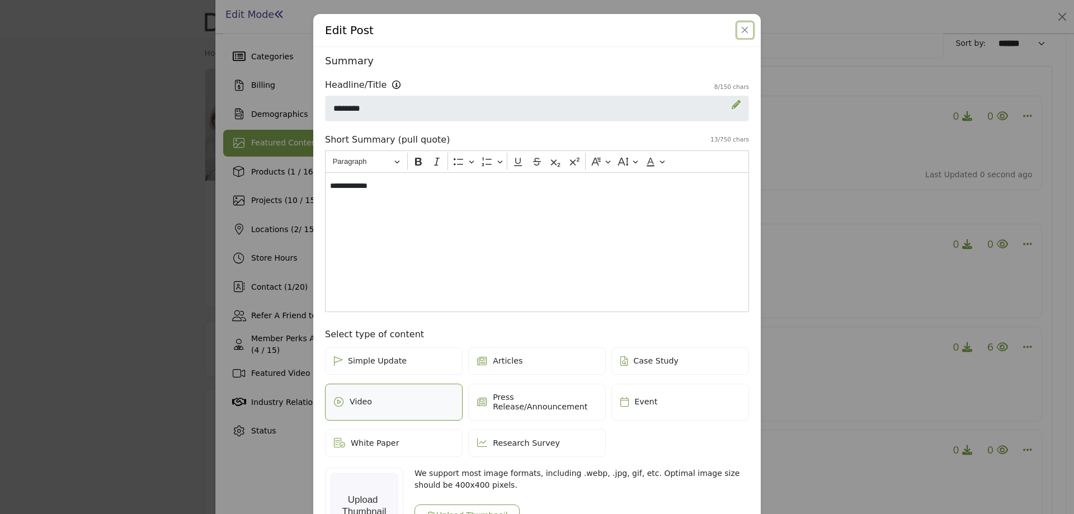
click at [739, 29] on button "Close" at bounding box center [745, 30] width 16 height 16
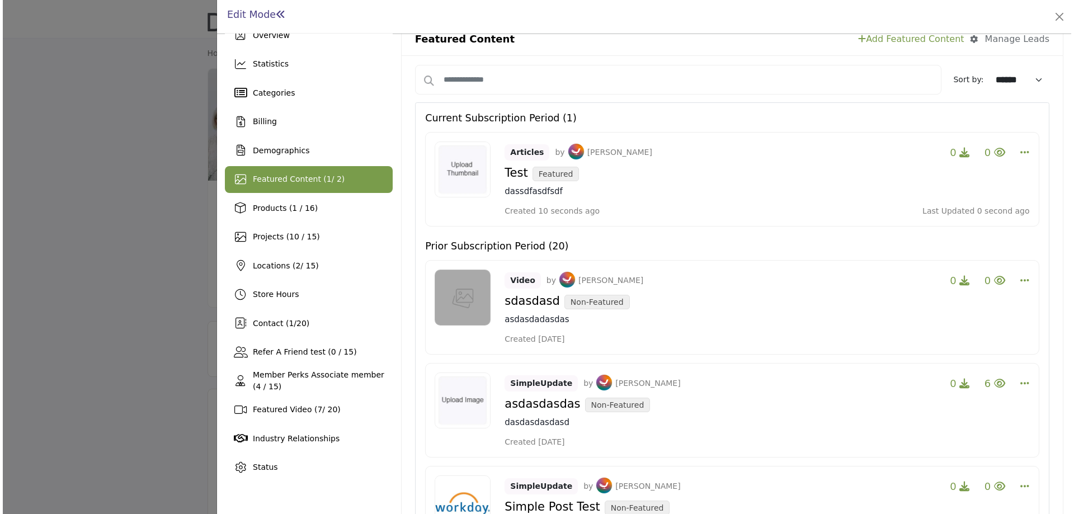
scroll to position [0, 0]
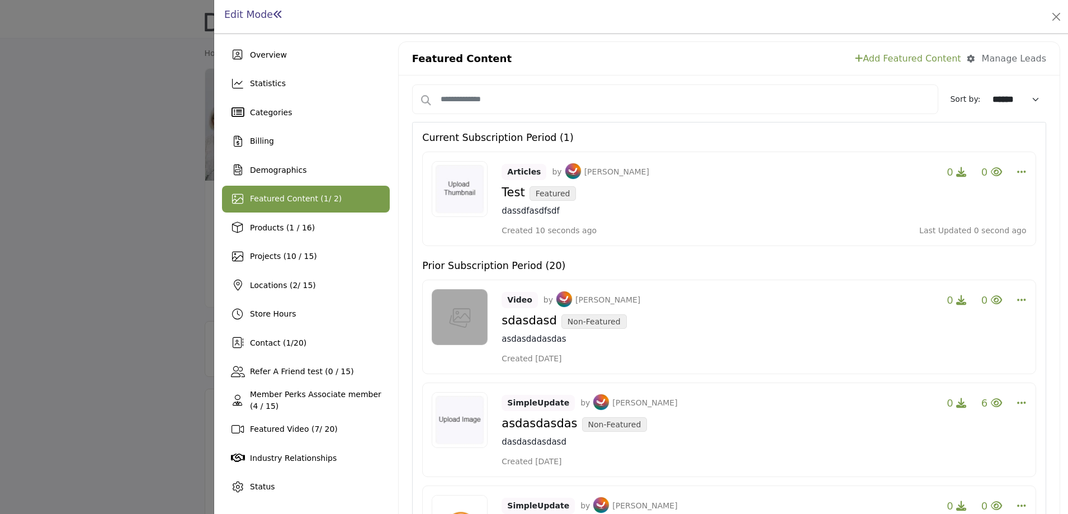
click at [921, 53] on link "Add Featured Content" at bounding box center [908, 58] width 106 height 13
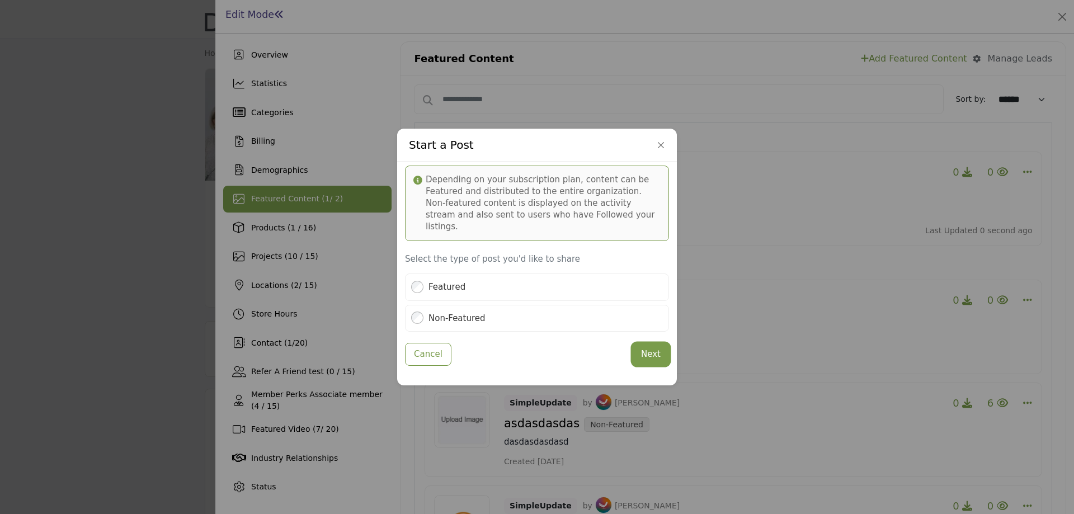
click at [653, 351] on button "Next" at bounding box center [650, 354] width 36 height 22
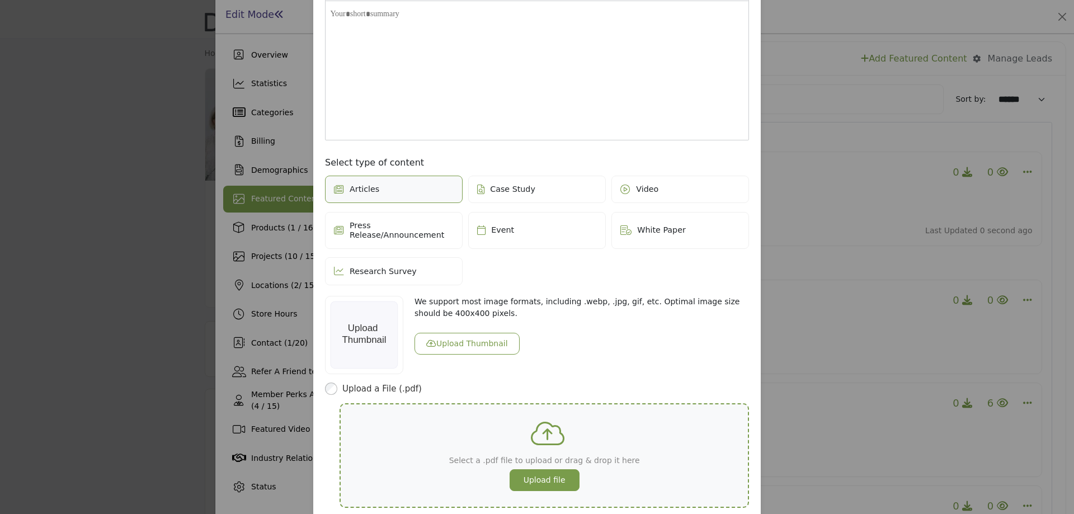
scroll to position [248, 0]
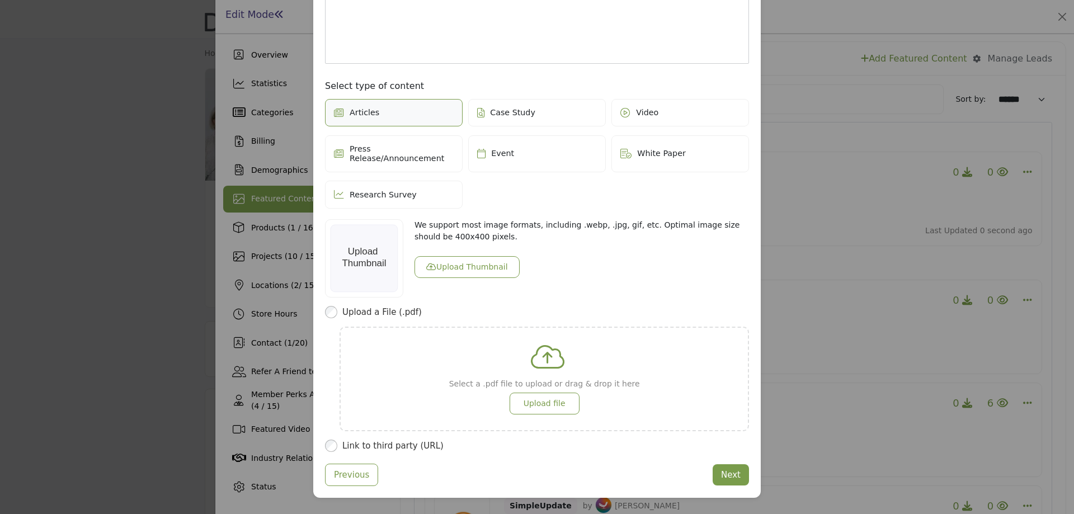
click at [649, 108] on span "Video" at bounding box center [647, 113] width 22 height 10
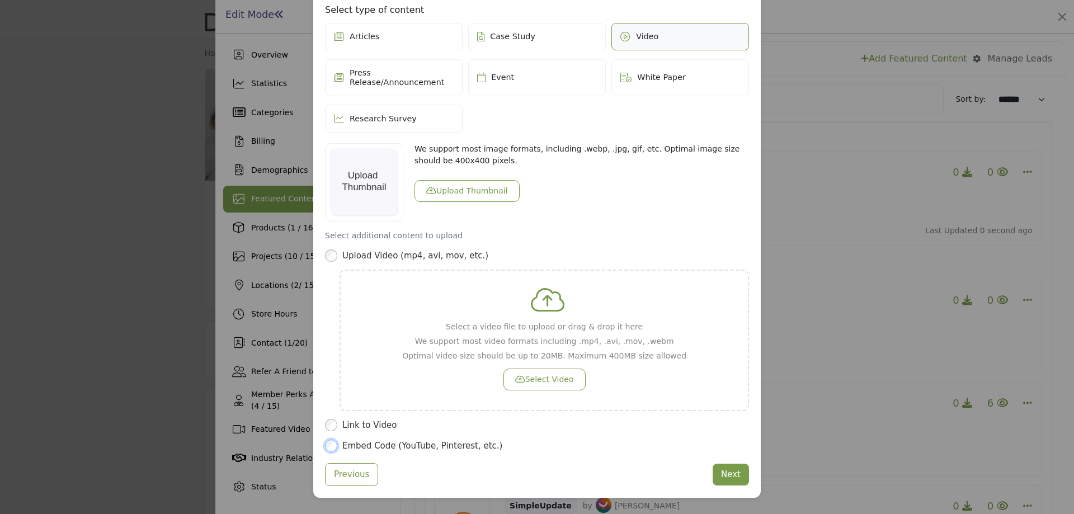
scroll to position [246, 0]
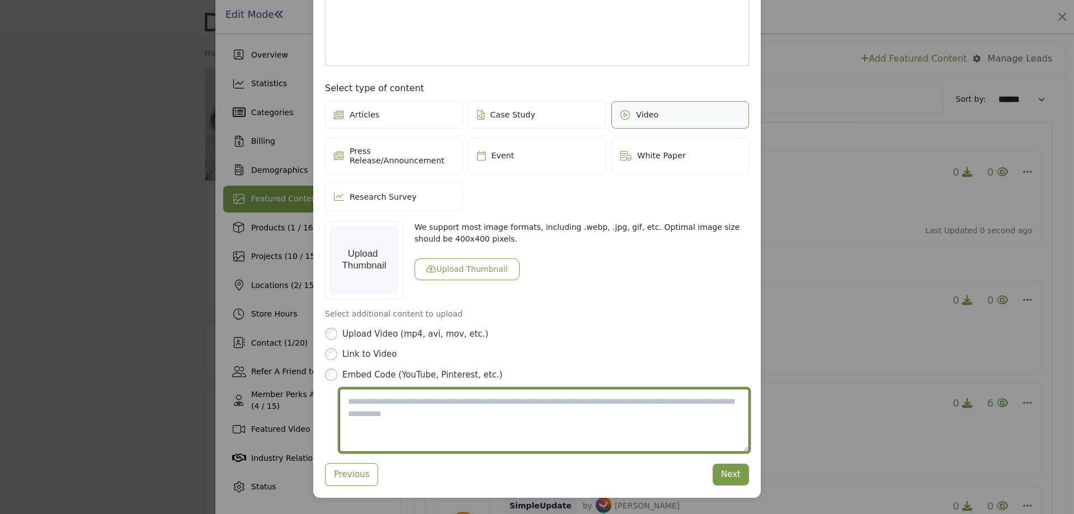
drag, startPoint x: 455, startPoint y: 393, endPoint x: 478, endPoint y: 392, distance: 23.0
click at [478, 392] on textarea "Video Embed Code" at bounding box center [543, 420] width 409 height 63
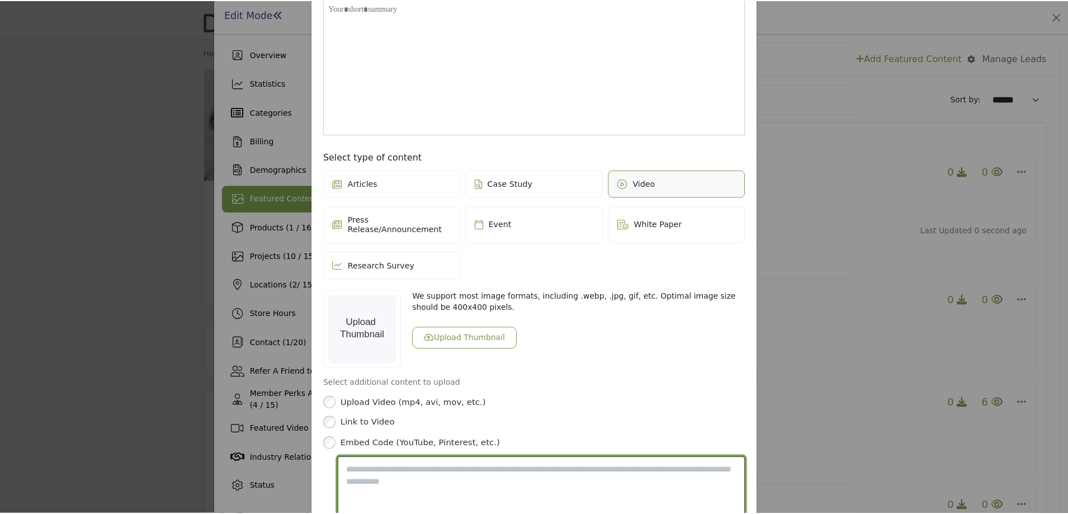
scroll to position [0, 0]
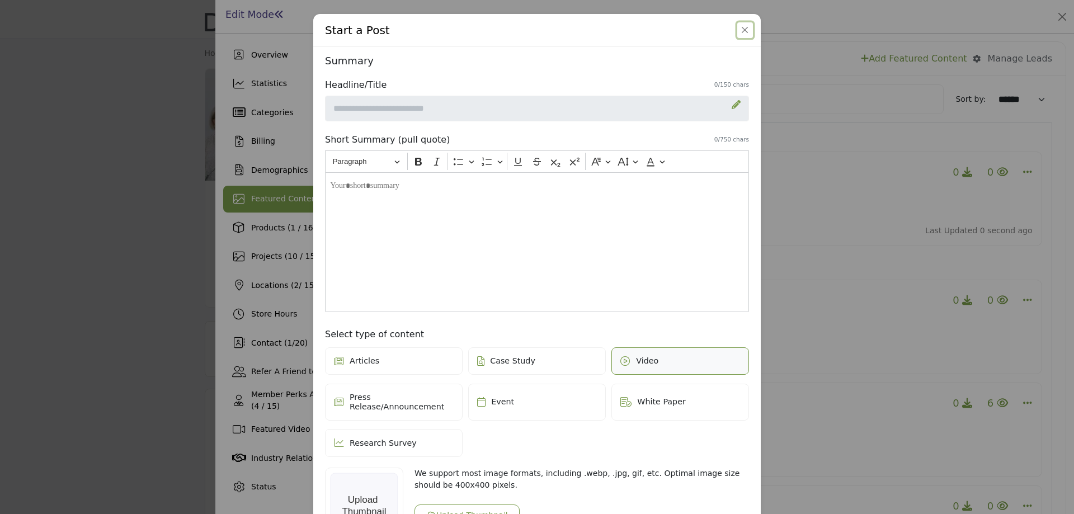
click at [741, 29] on button "Close" at bounding box center [745, 30] width 16 height 16
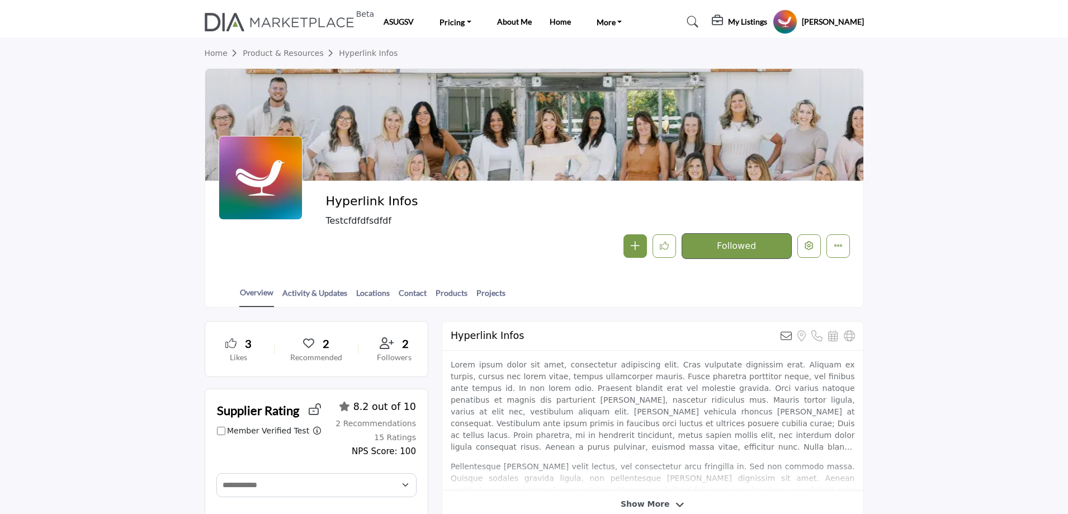
click at [118, 223] on div at bounding box center [534, 257] width 1068 height 514
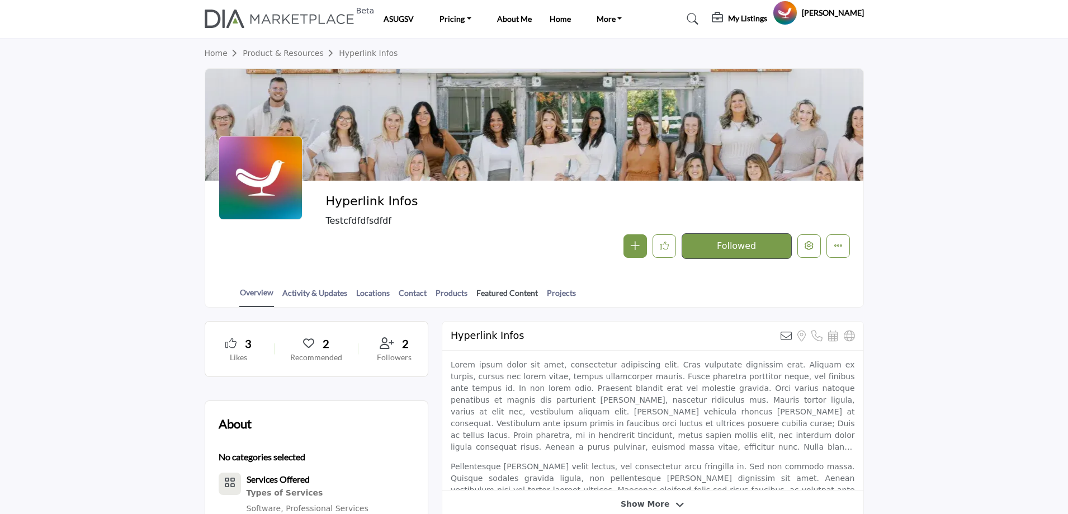
click at [503, 292] on link "Featured Content" at bounding box center [507, 297] width 63 height 20
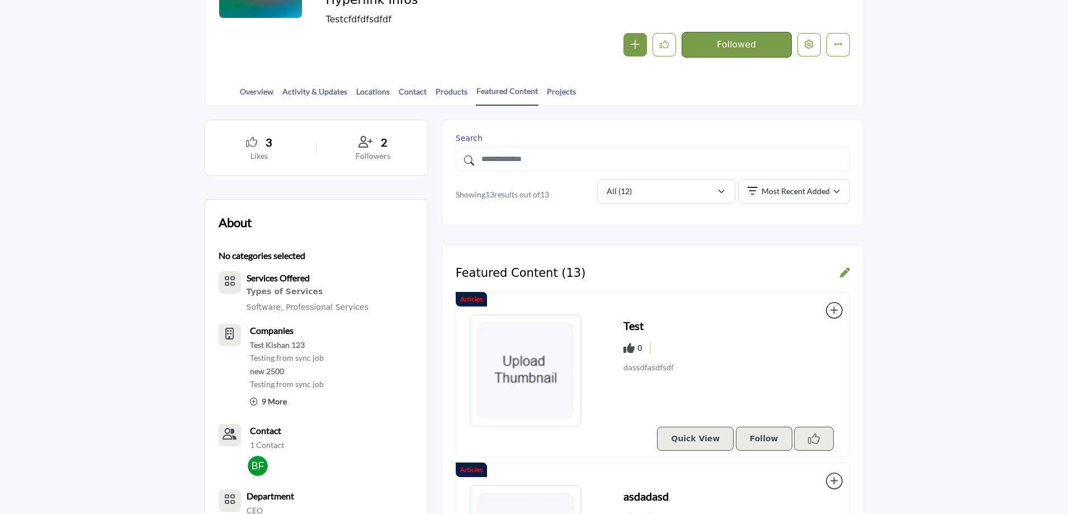
scroll to position [224, 0]
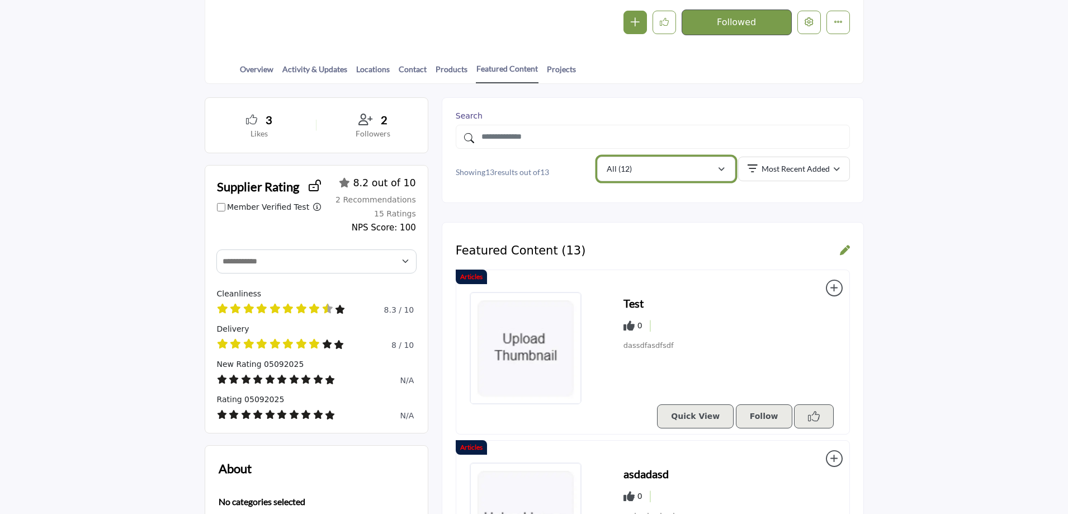
click at [649, 173] on div "All (12)" at bounding box center [662, 168] width 110 height 13
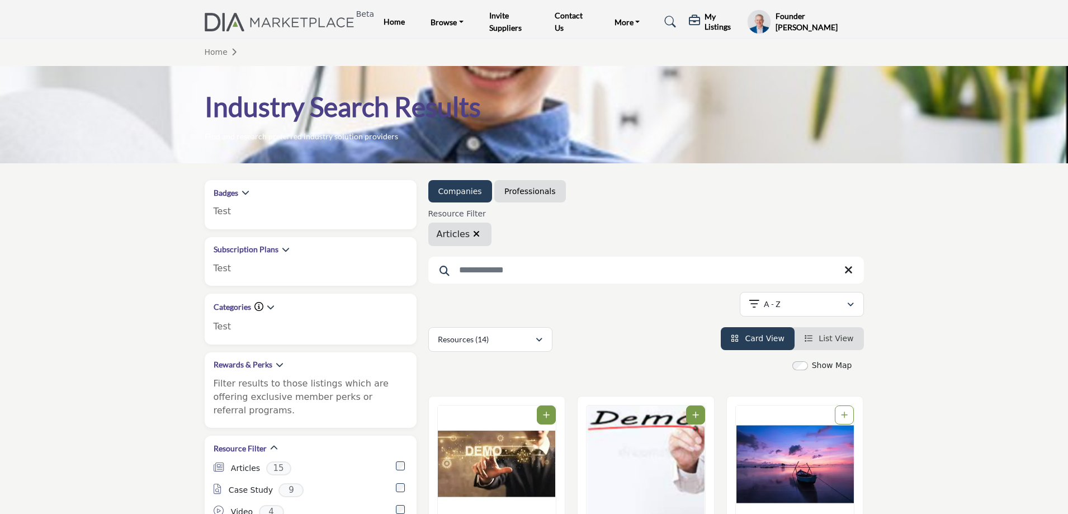
scroll to position [391, 0]
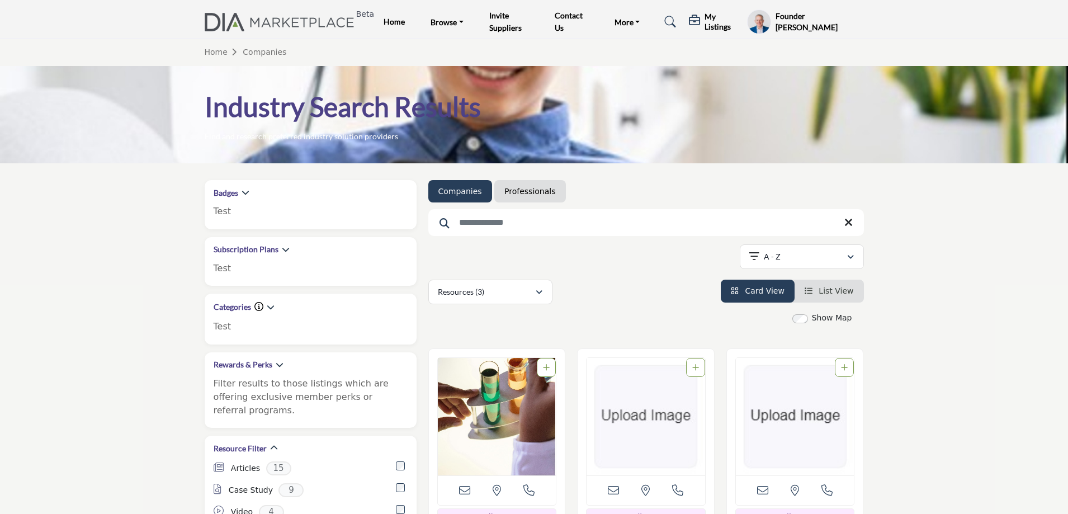
click at [800, 193] on ul "Companies Professionals" at bounding box center [646, 191] width 436 height 22
click at [712, 20] on h5 "My Listings" at bounding box center [723, 22] width 37 height 20
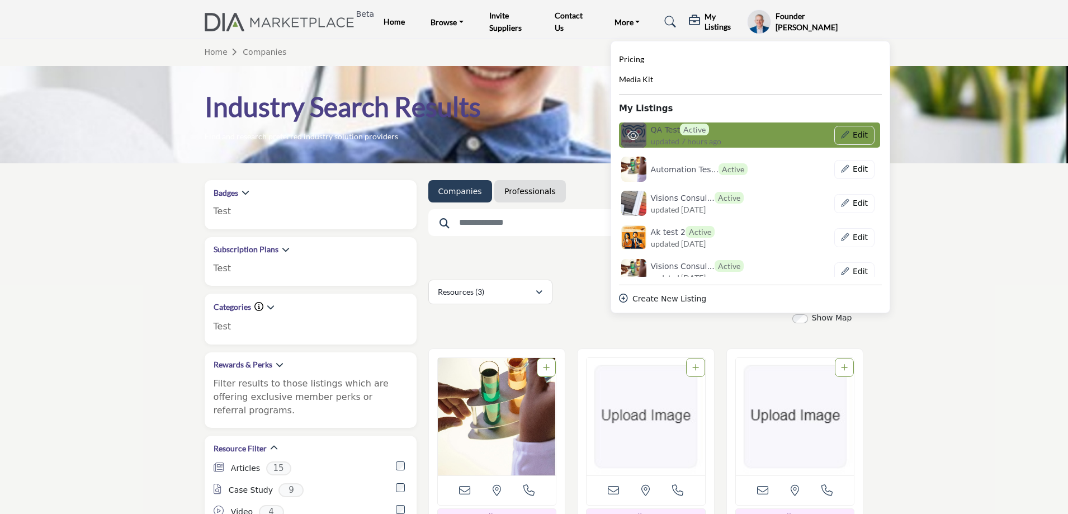
click at [672, 134] on h6 "QA Test Active" at bounding box center [680, 130] width 59 height 12
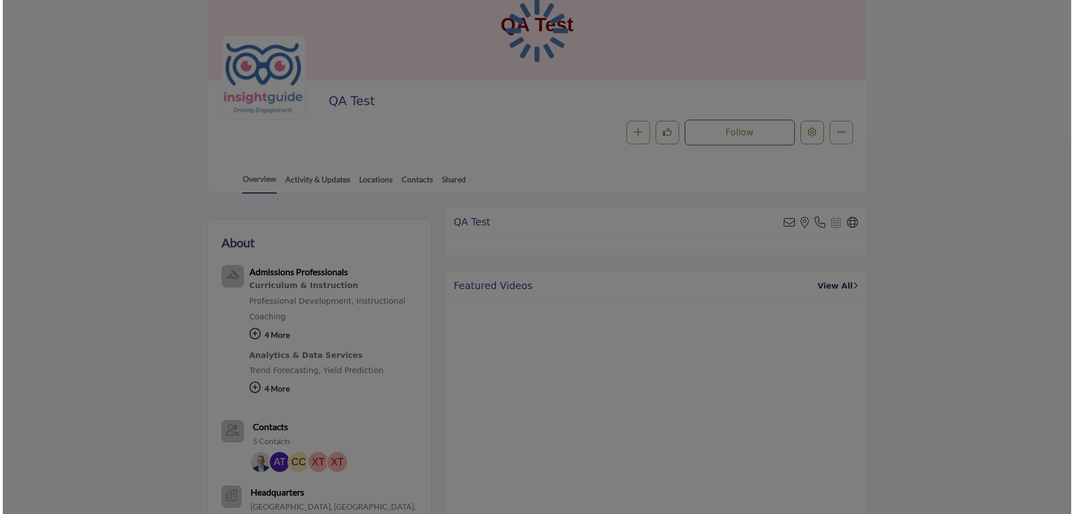
scroll to position [56, 0]
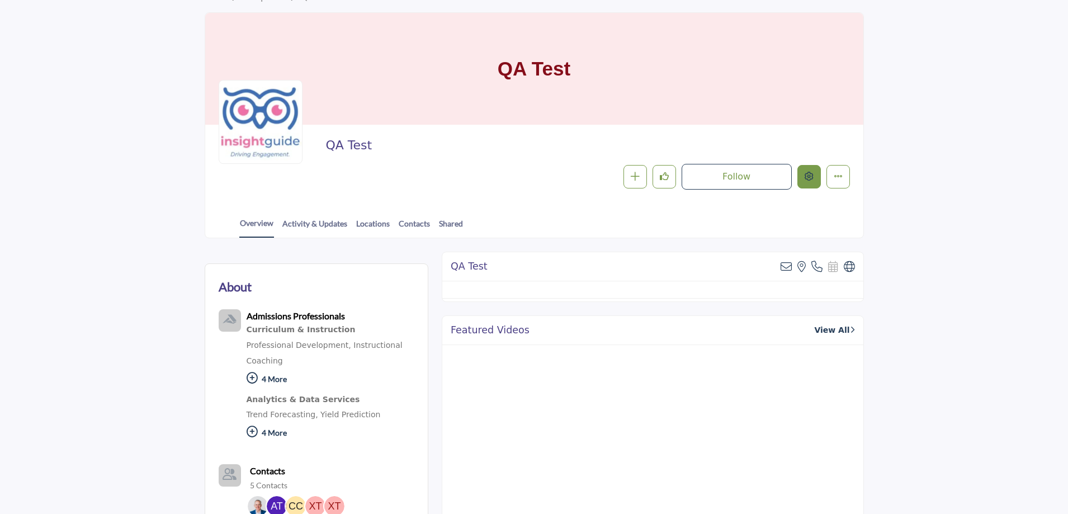
click at [814, 181] on button "Edit company" at bounding box center [808, 176] width 23 height 23
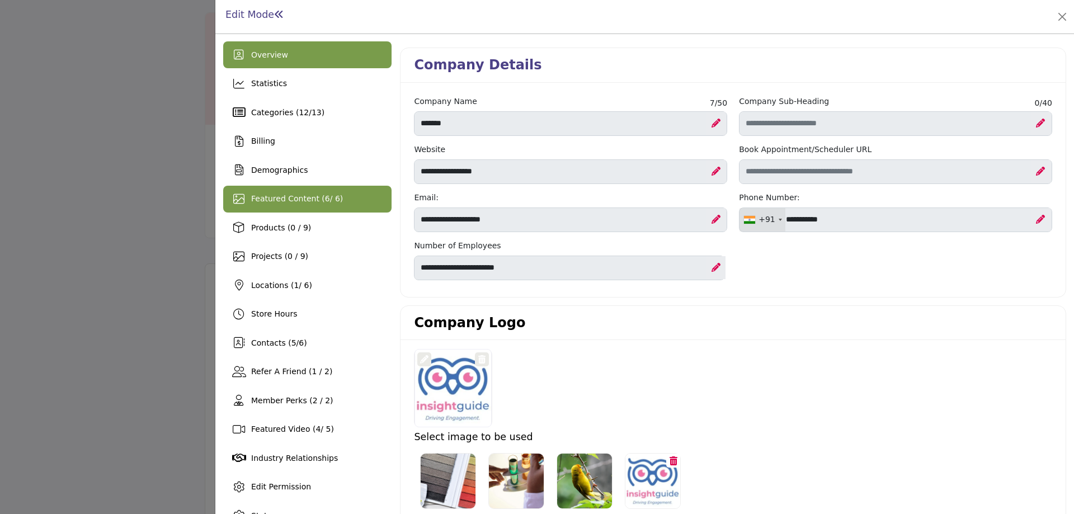
click at [338, 201] on div "Featured Content ( 6 / 6)" at bounding box center [307, 199] width 168 height 27
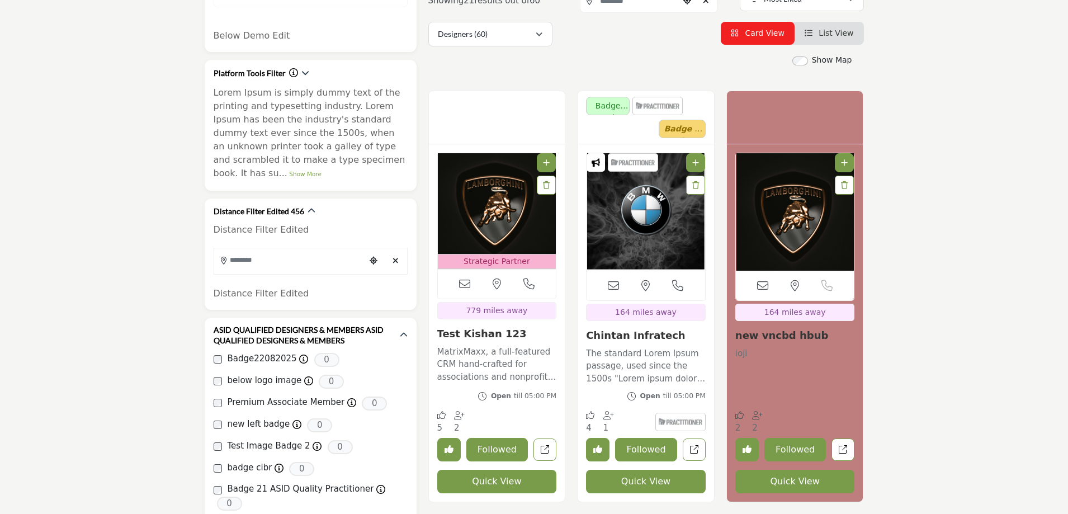
scroll to position [168, 0]
